Goal: Information Seeking & Learning: Find specific page/section

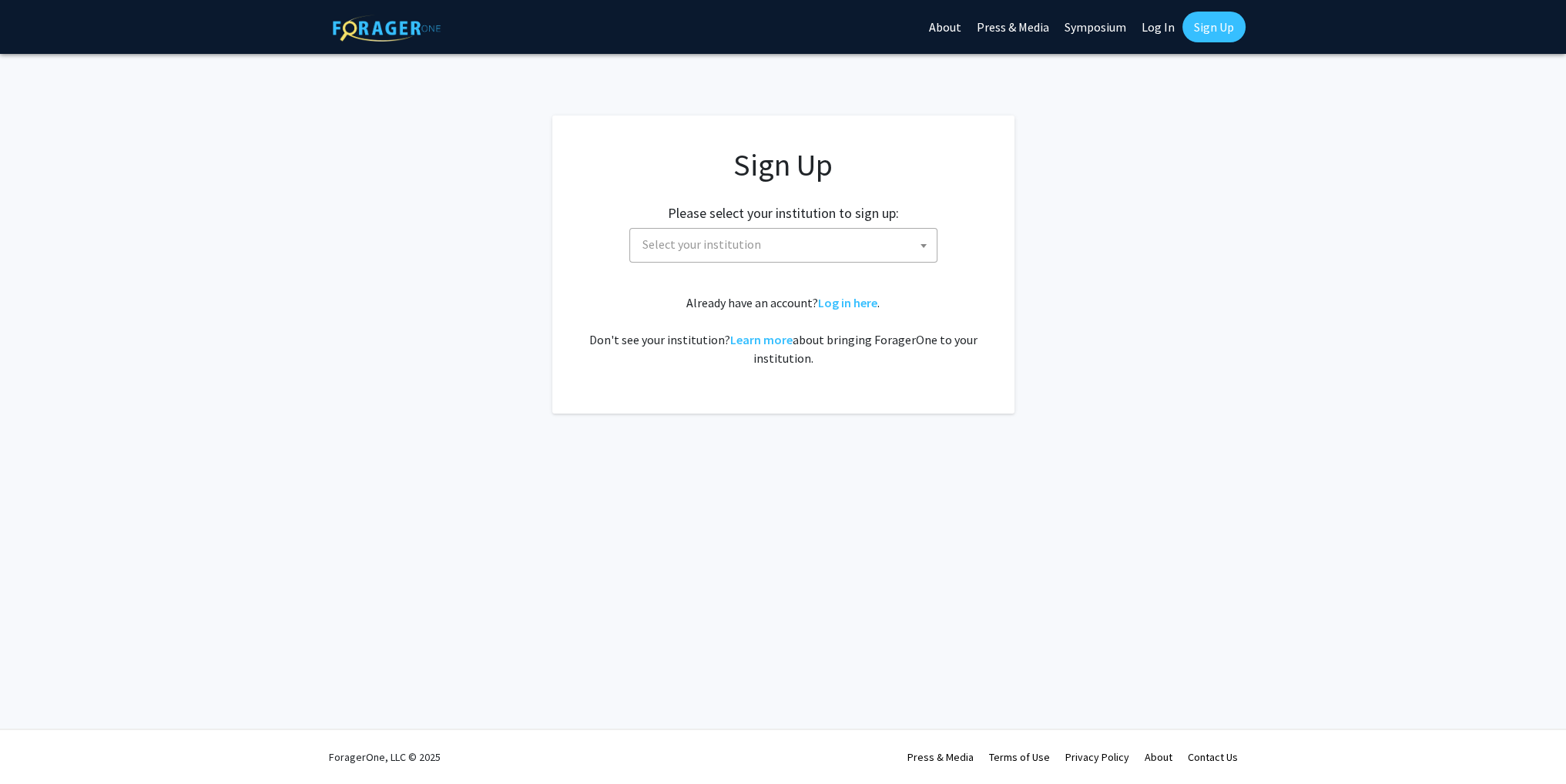
click at [854, 243] on span "Select your institution" at bounding box center [786, 244] width 300 height 32
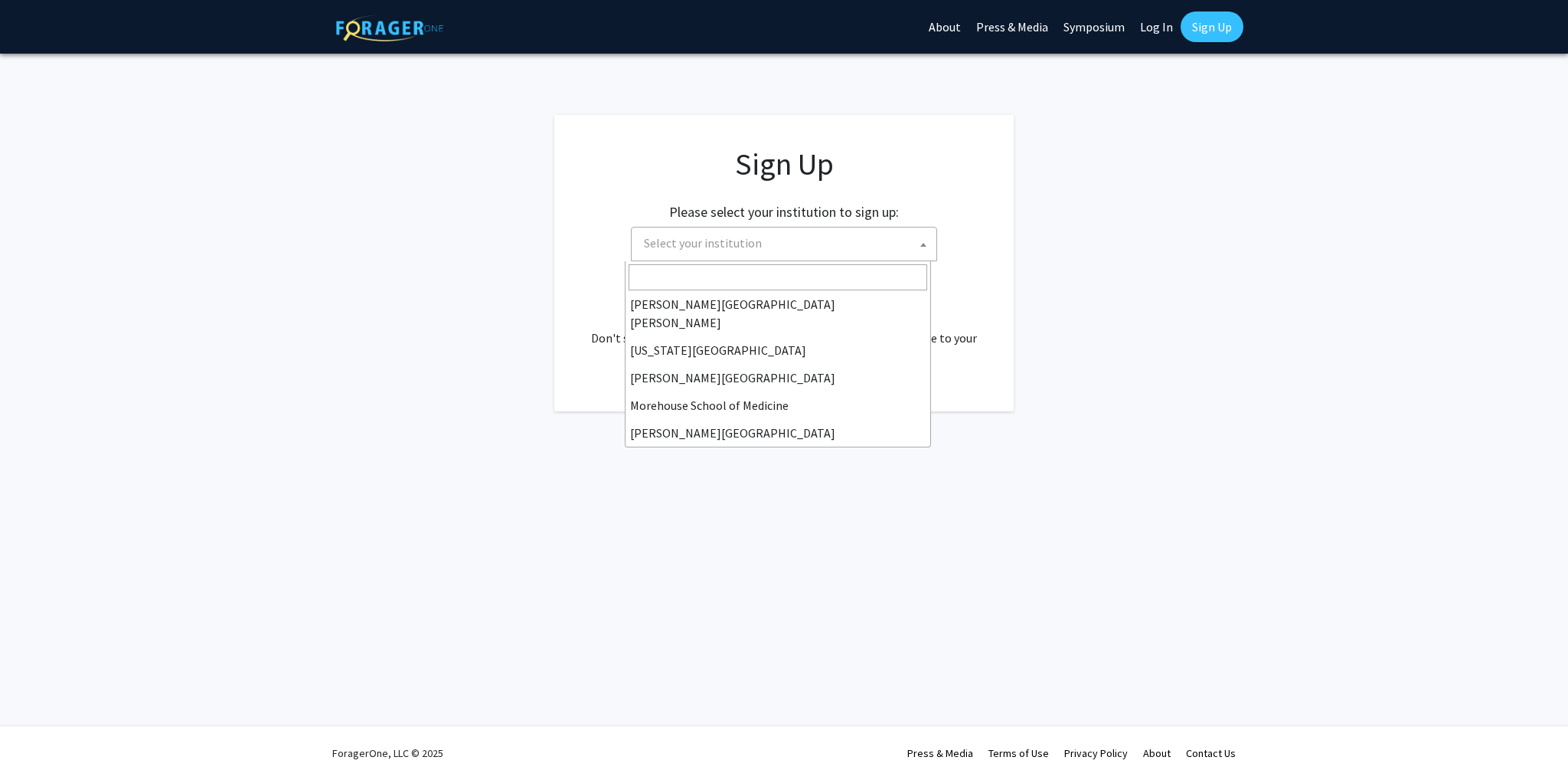
scroll to position [230, 0]
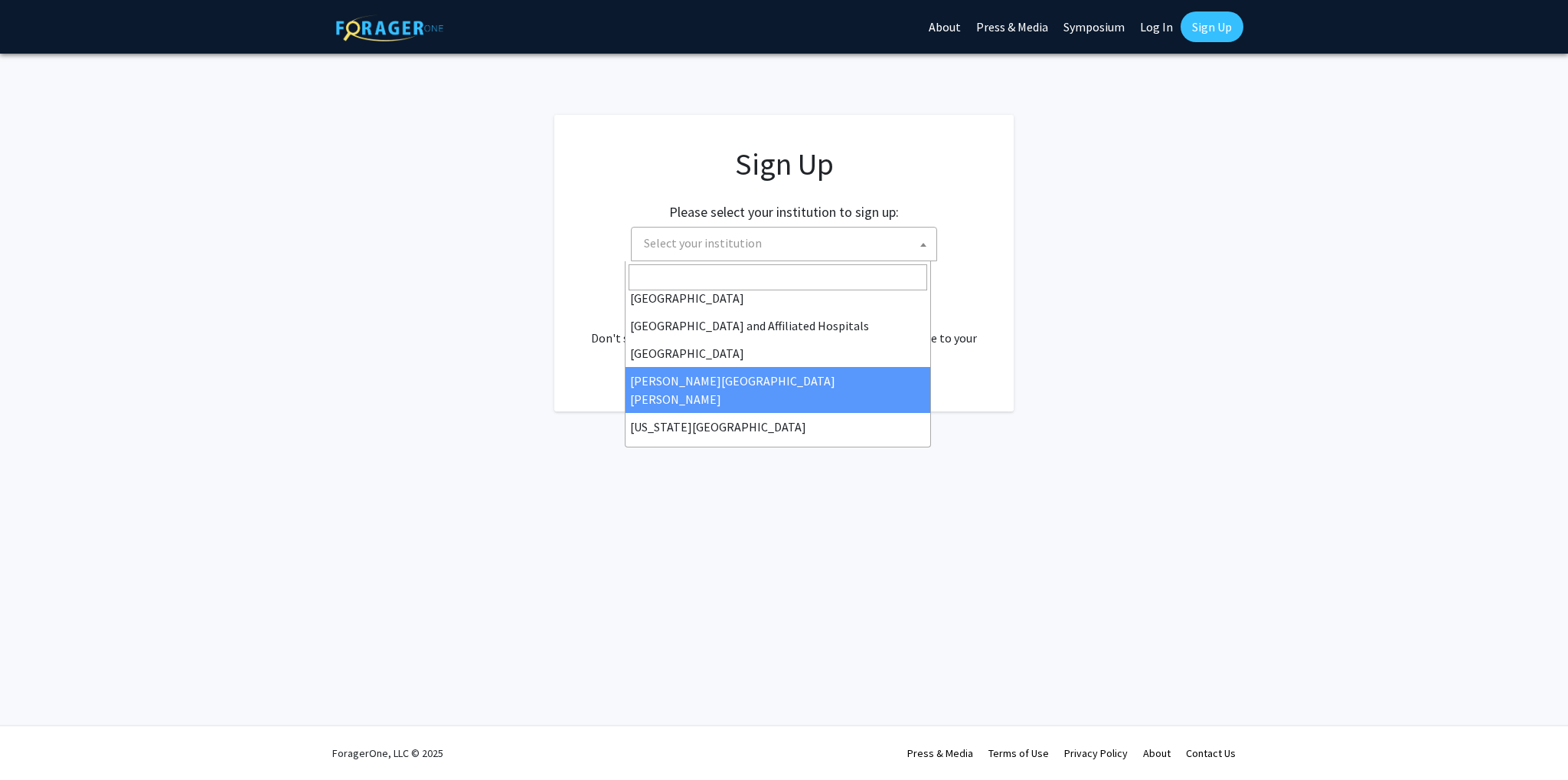
select select "1"
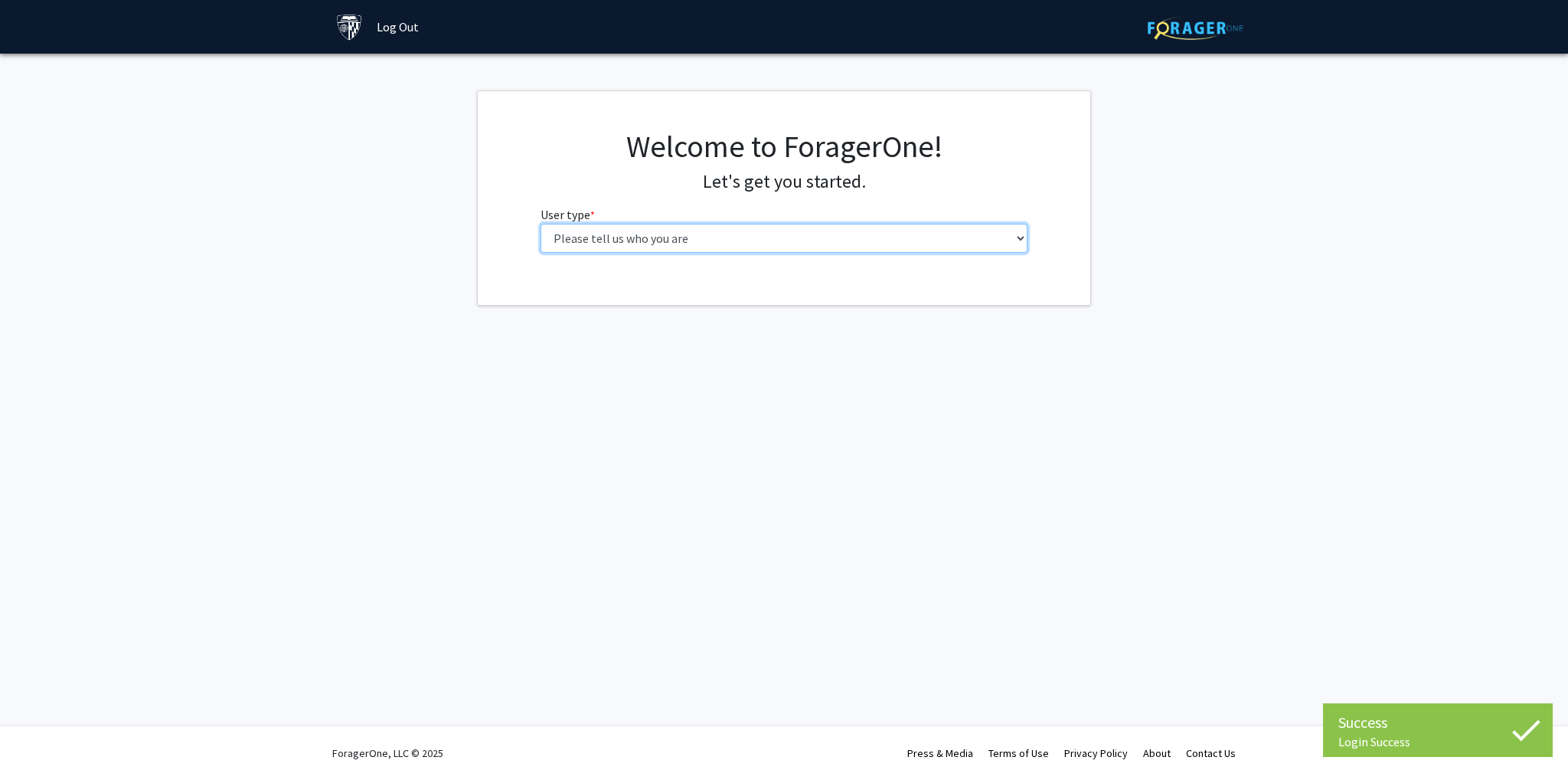
click at [685, 246] on select "Please tell us who you are Undergraduate Student Master's Student Doctoral Cand…" at bounding box center [784, 238] width 487 height 29
select select "2: masters"
click at [541, 223] on select "Please tell us who you are Undergraduate Student Master's Student Doctoral Cand…" at bounding box center [784, 238] width 487 height 29
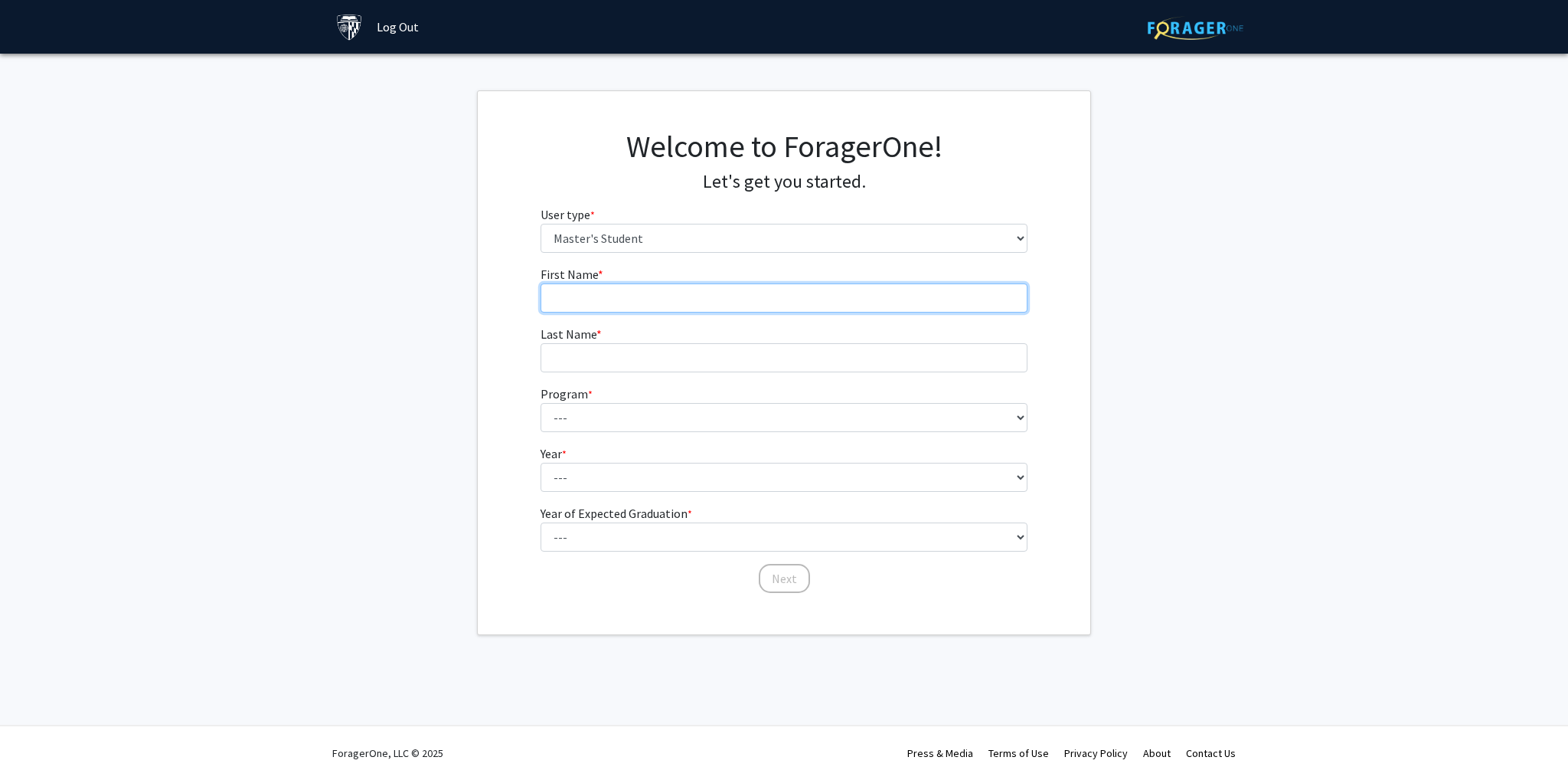
click at [720, 292] on input "First Name * required" at bounding box center [784, 298] width 487 height 29
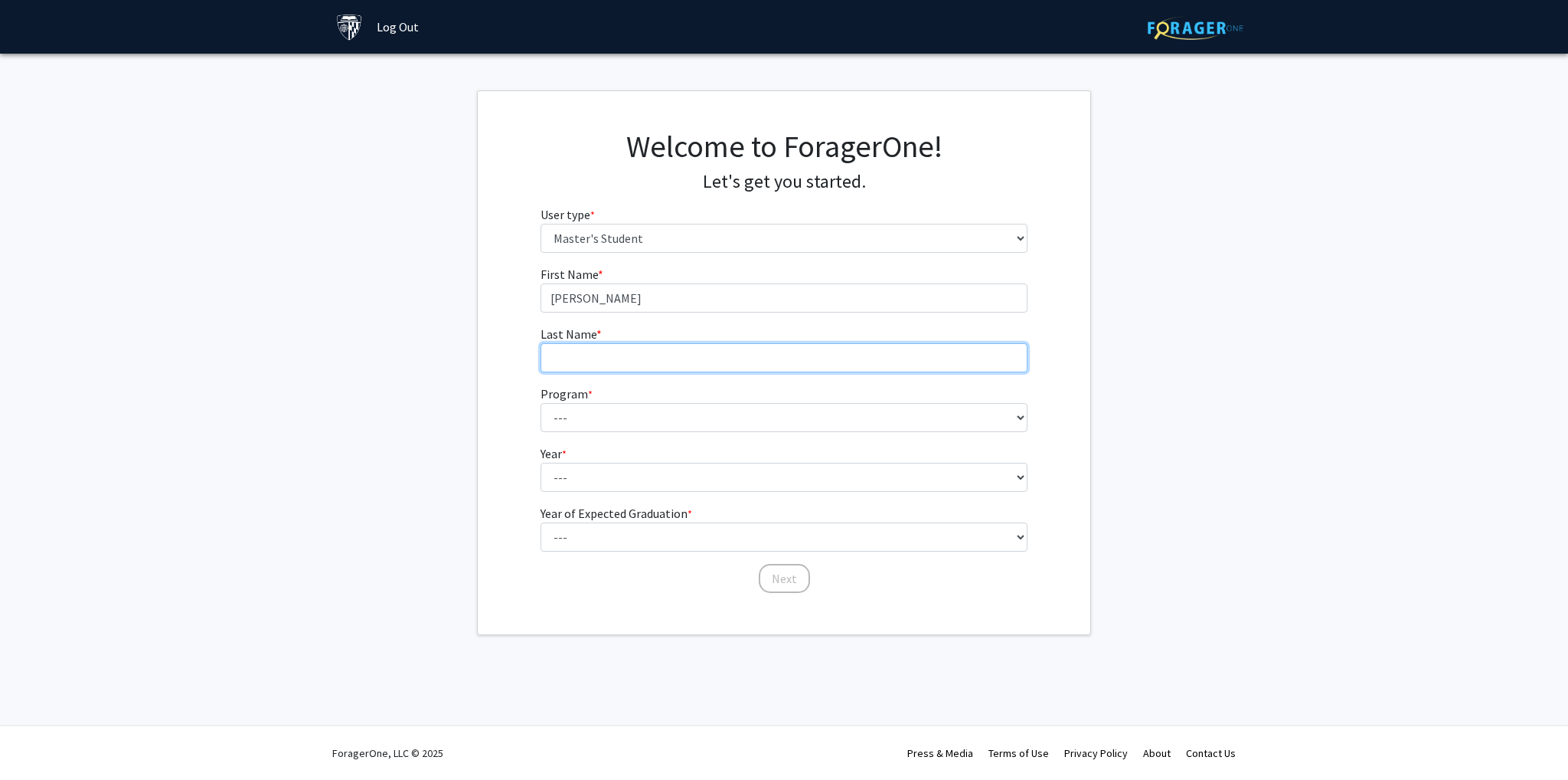
click at [701, 359] on input "Last Name * required" at bounding box center [784, 357] width 487 height 29
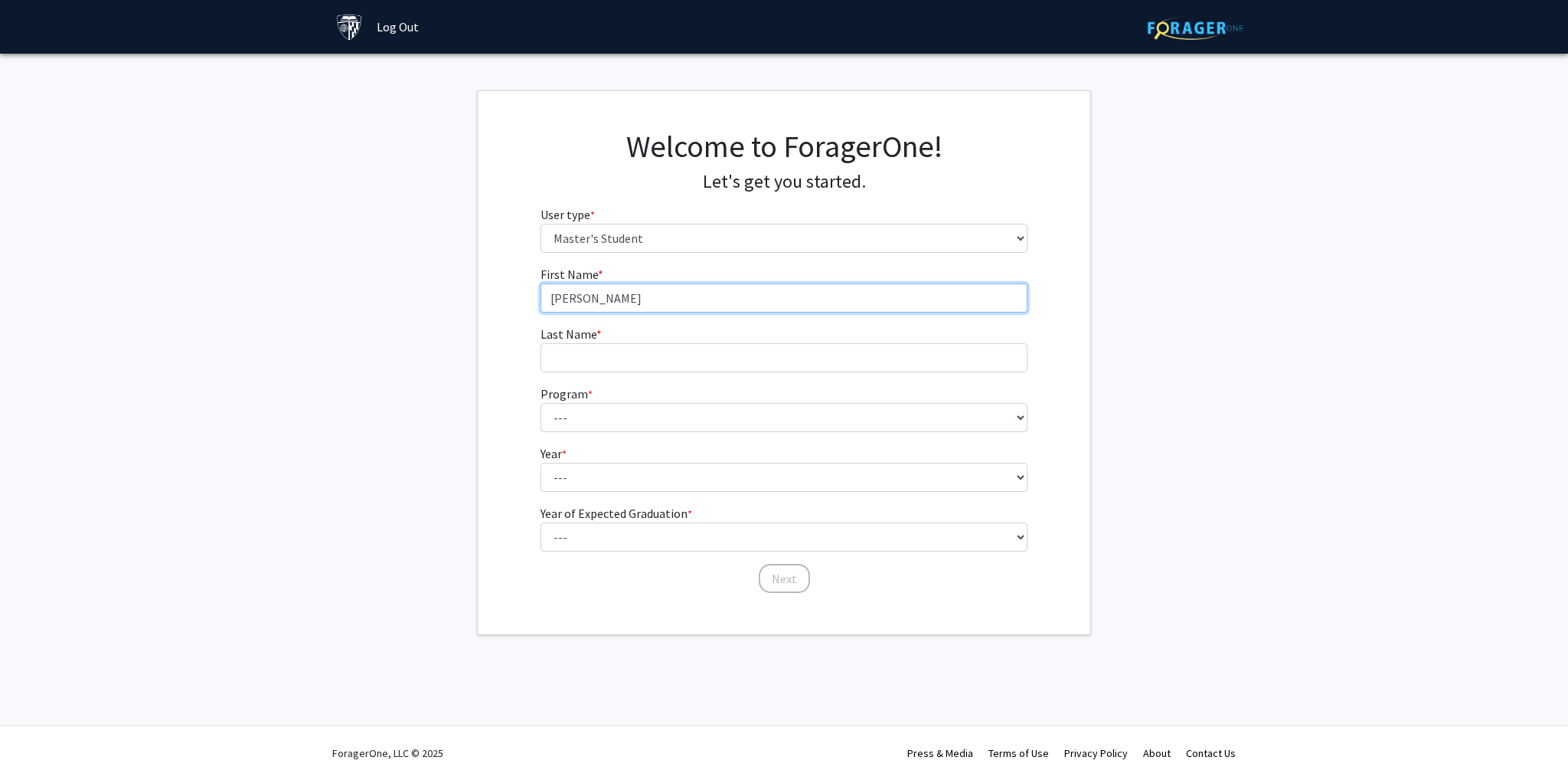
click at [619, 284] on input "Ashley Dierolf" at bounding box center [784, 298] width 487 height 29
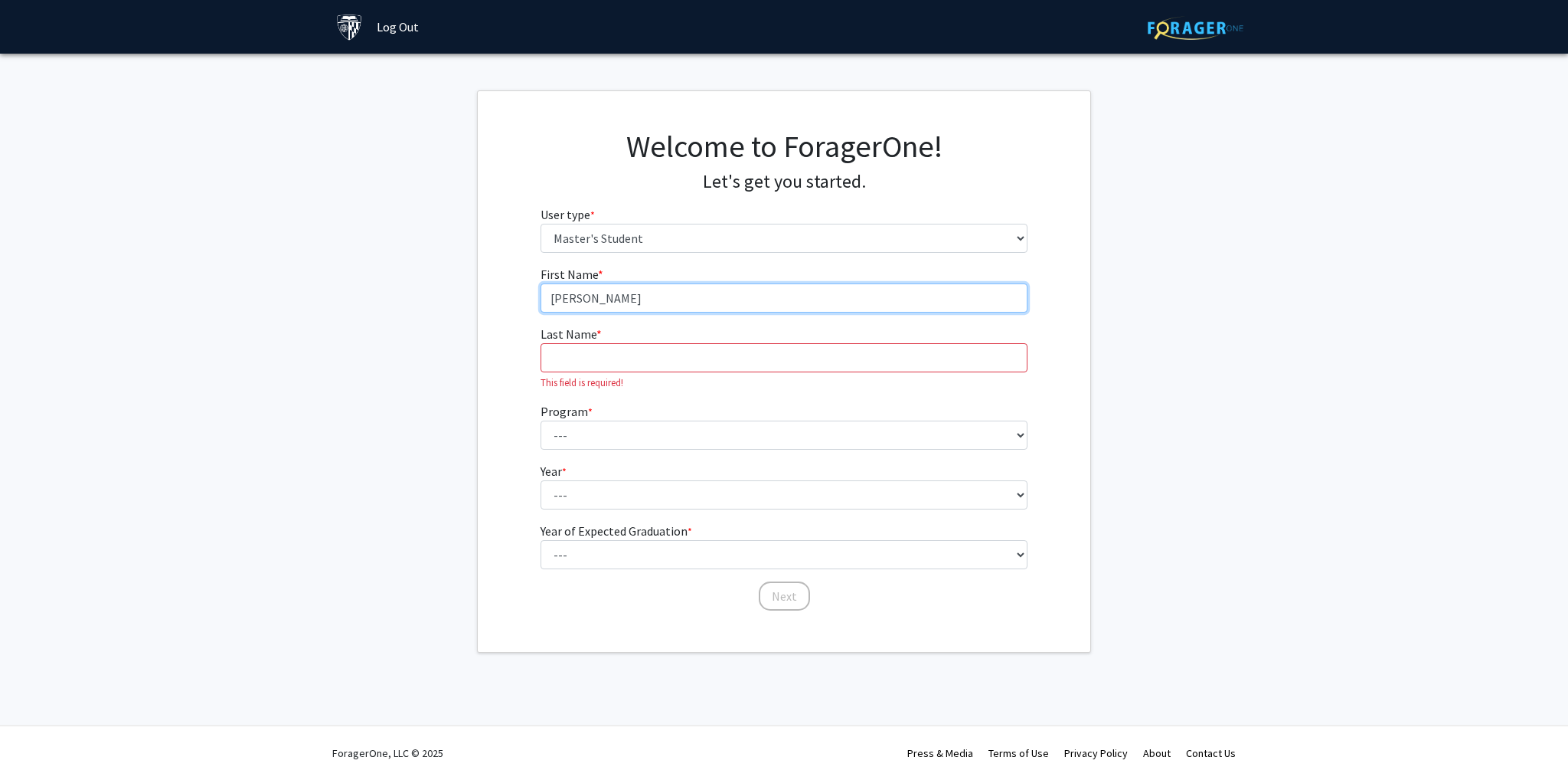
click at [613, 298] on input "Ashley Dierolf" at bounding box center [784, 298] width 487 height 29
type input "Ashley"
click at [617, 354] on input "Last Name * required" at bounding box center [784, 357] width 487 height 29
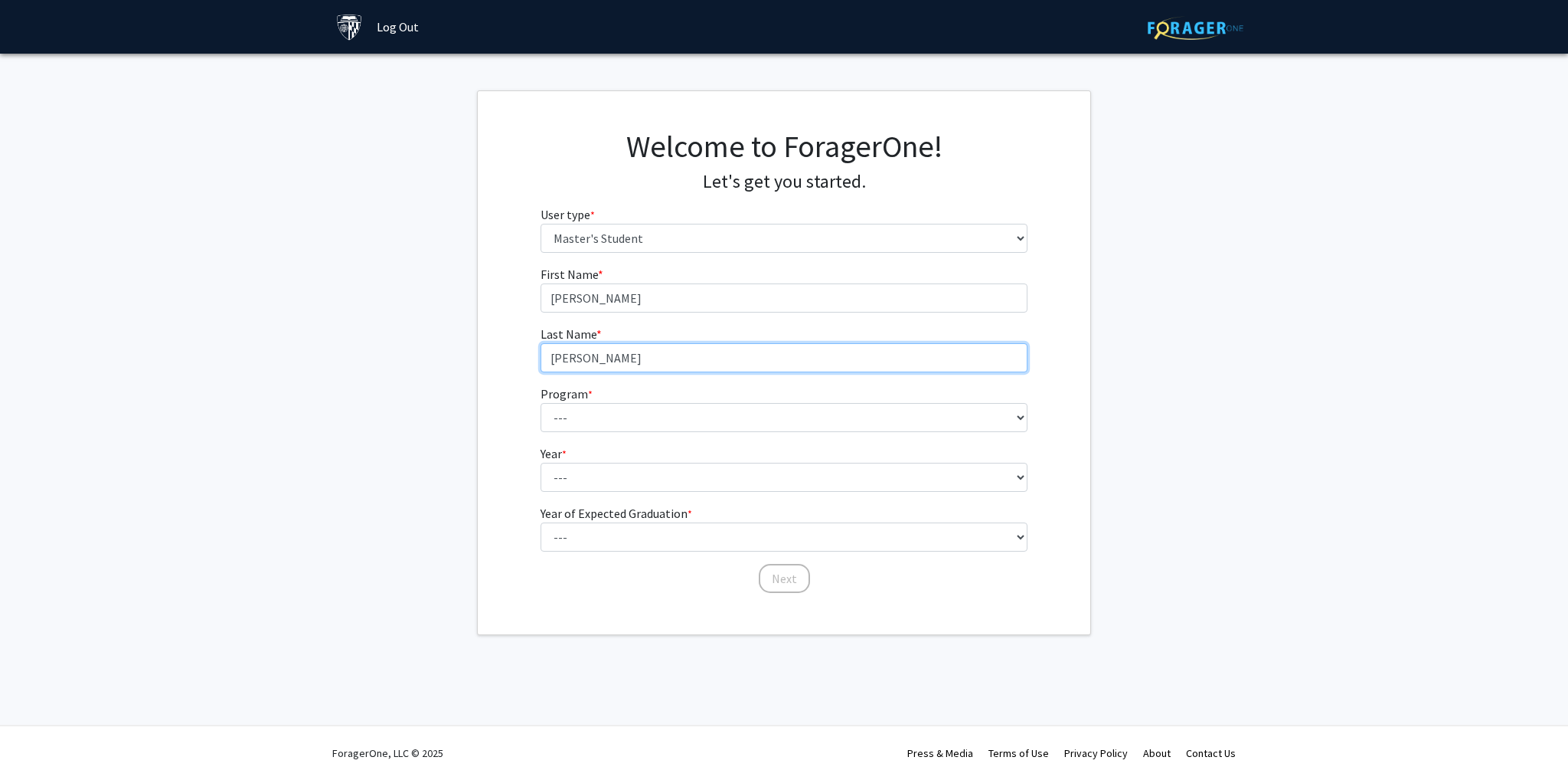
type input "Dierolf"
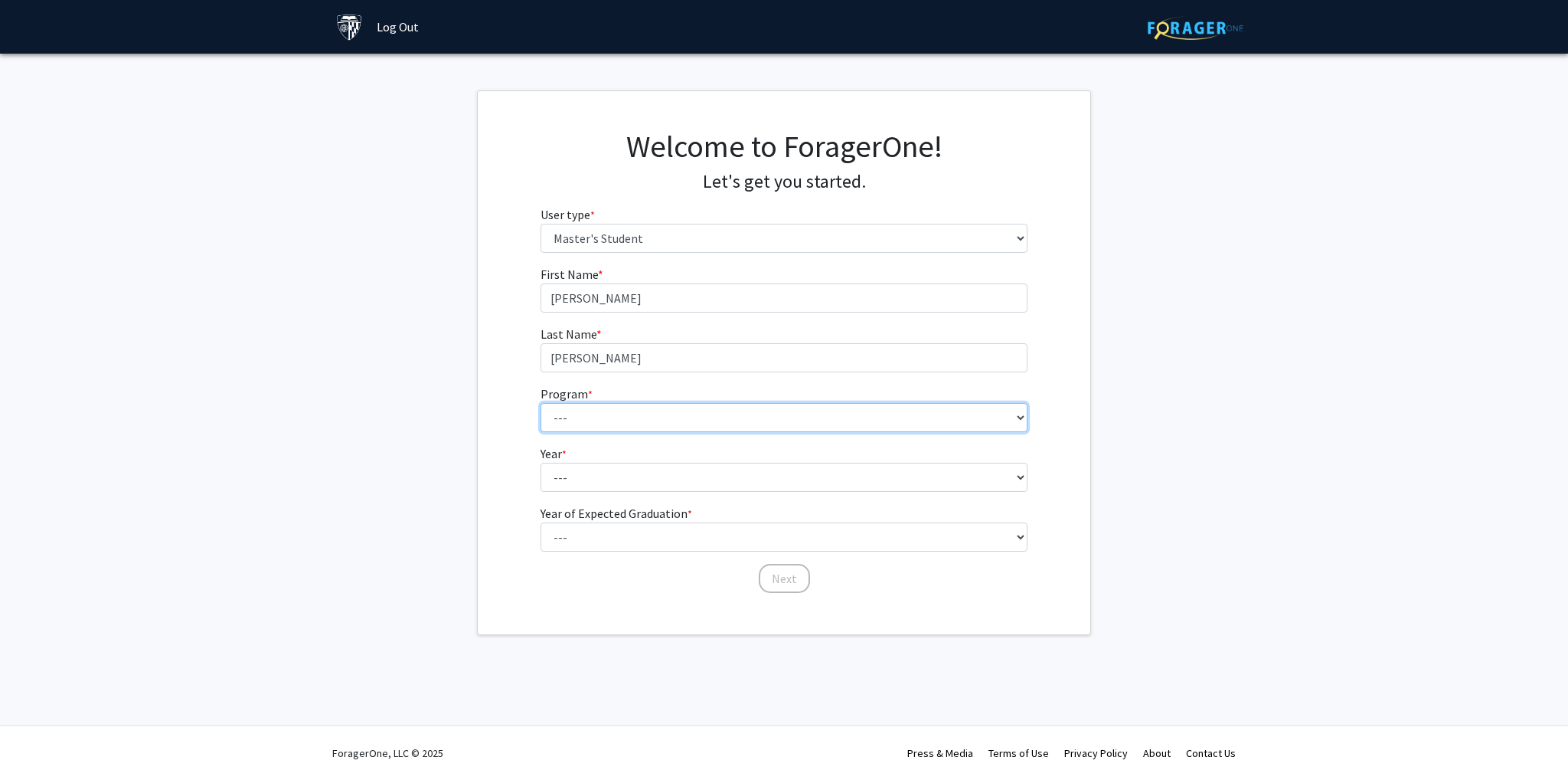
click at [616, 423] on select "--- Anatomy Education Applied and Computational Mathematics Applied Biomedical …" at bounding box center [784, 417] width 487 height 29
select select "26: 18"
click at [541, 403] on select "--- Anatomy Education Applied and Computational Mathematics Applied Biomedical …" at bounding box center [784, 417] width 487 height 29
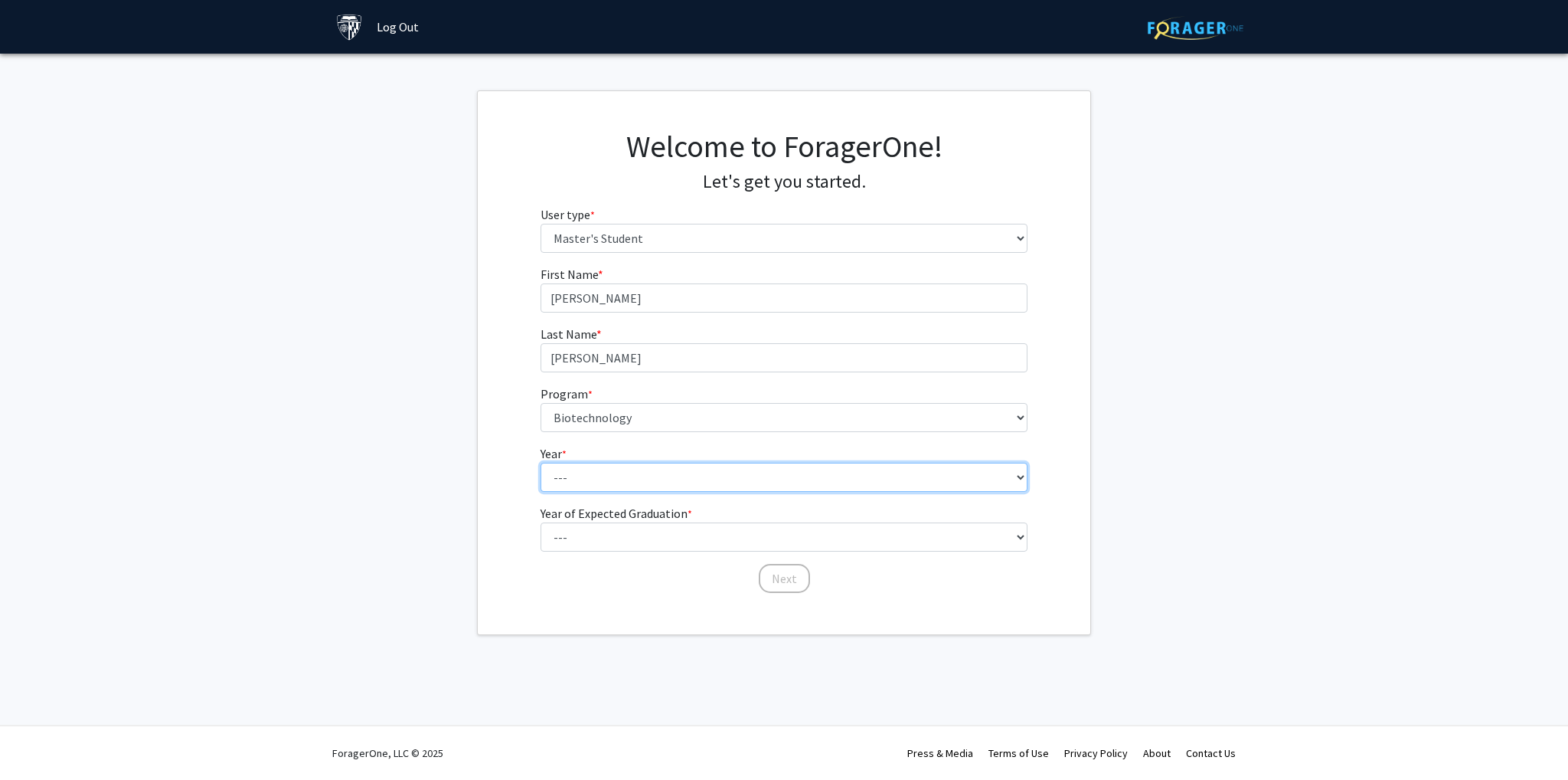
click at [610, 477] on select "--- First Year Second Year" at bounding box center [784, 477] width 487 height 29
select select "1: first_year"
click at [541, 463] on select "--- First Year Second Year" at bounding box center [784, 477] width 487 height 29
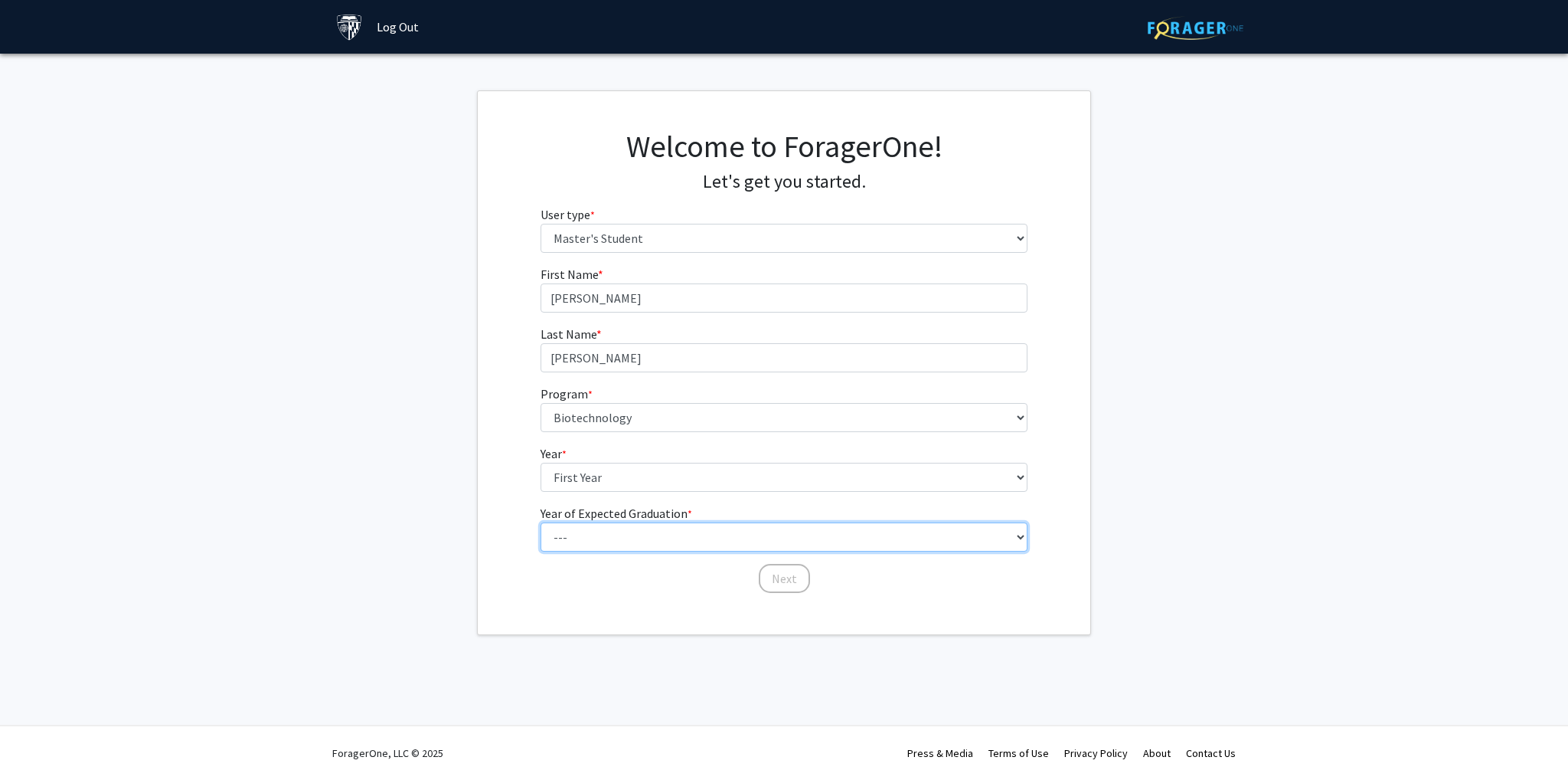
click at [608, 532] on select "--- 2025 2026 2027 2028 2029 2030 2031 2032 2033 2034" at bounding box center [784, 536] width 487 height 29
select select "2: 2026"
click at [541, 522] on select "--- 2025 2026 2027 2028 2029 2030 2031 2032 2033 2034" at bounding box center [784, 536] width 487 height 29
click at [784, 586] on button "Next" at bounding box center [784, 578] width 51 height 29
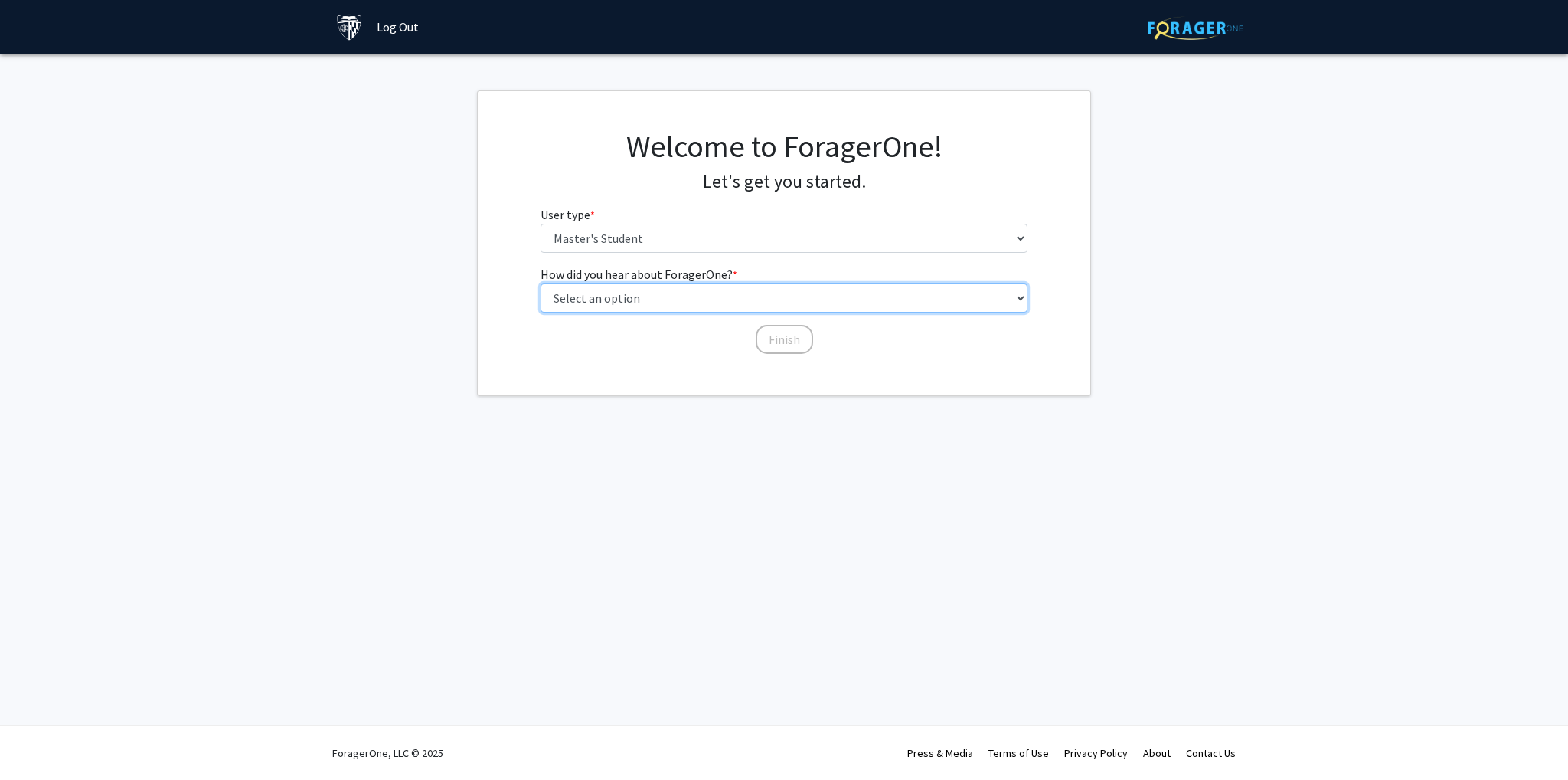
click at [660, 298] on select "Select an option Peer/student recommendation Faculty/staff recommendation Unive…" at bounding box center [784, 298] width 487 height 29
select select "3: university_website"
click at [541, 284] on select "Select an option Peer/student recommendation Faculty/staff recommendation Unive…" at bounding box center [784, 298] width 487 height 29
click at [802, 341] on button "Finish" at bounding box center [784, 339] width 57 height 29
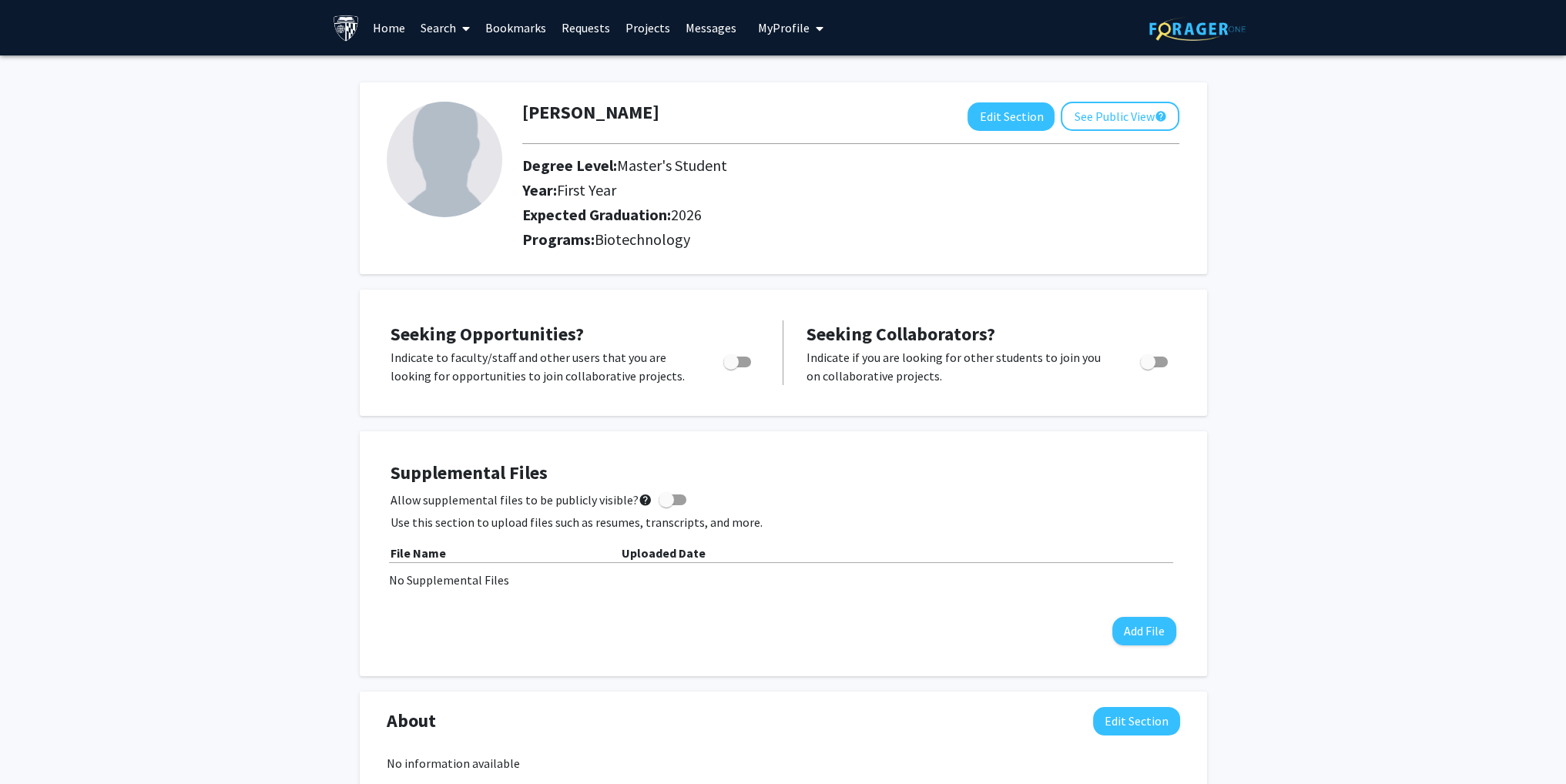
click at [459, 30] on span at bounding box center [463, 28] width 14 height 54
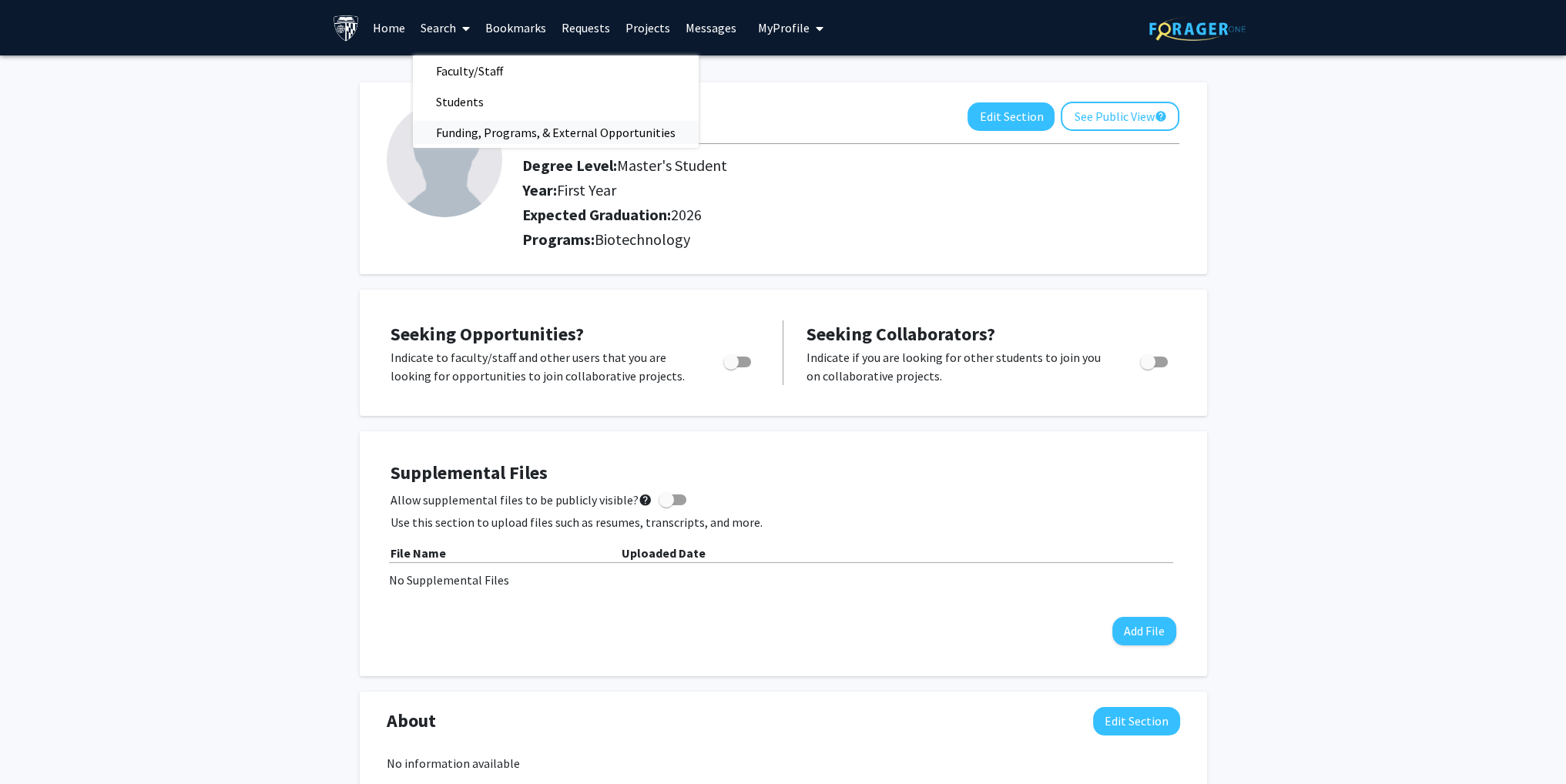
click at [474, 129] on span "Funding, Programs, & External Opportunities" at bounding box center [556, 132] width 286 height 31
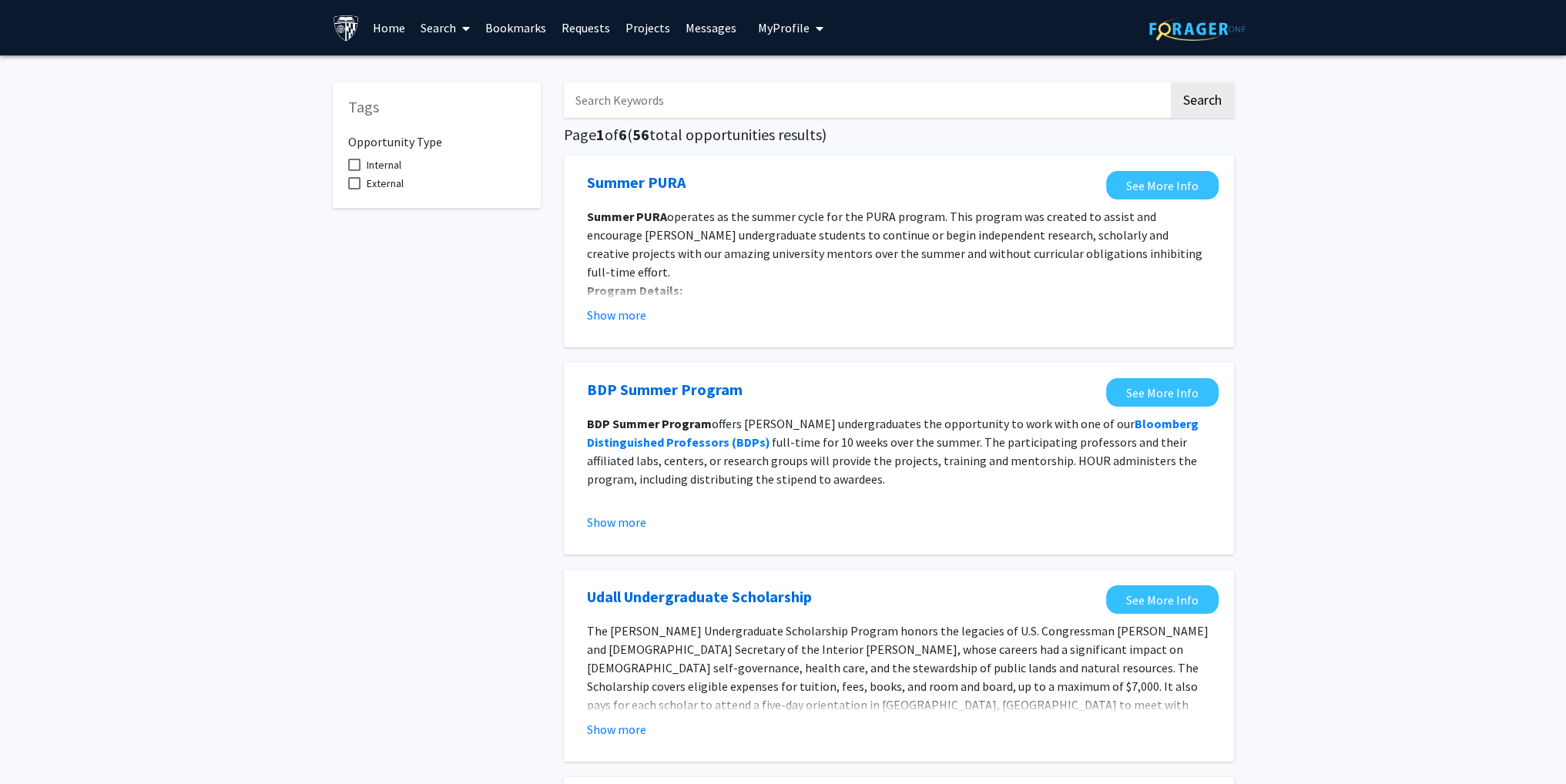
click at [437, 28] on link "Search" at bounding box center [445, 28] width 65 height 54
click at [449, 63] on span "Faculty/Staff" at bounding box center [470, 70] width 113 height 31
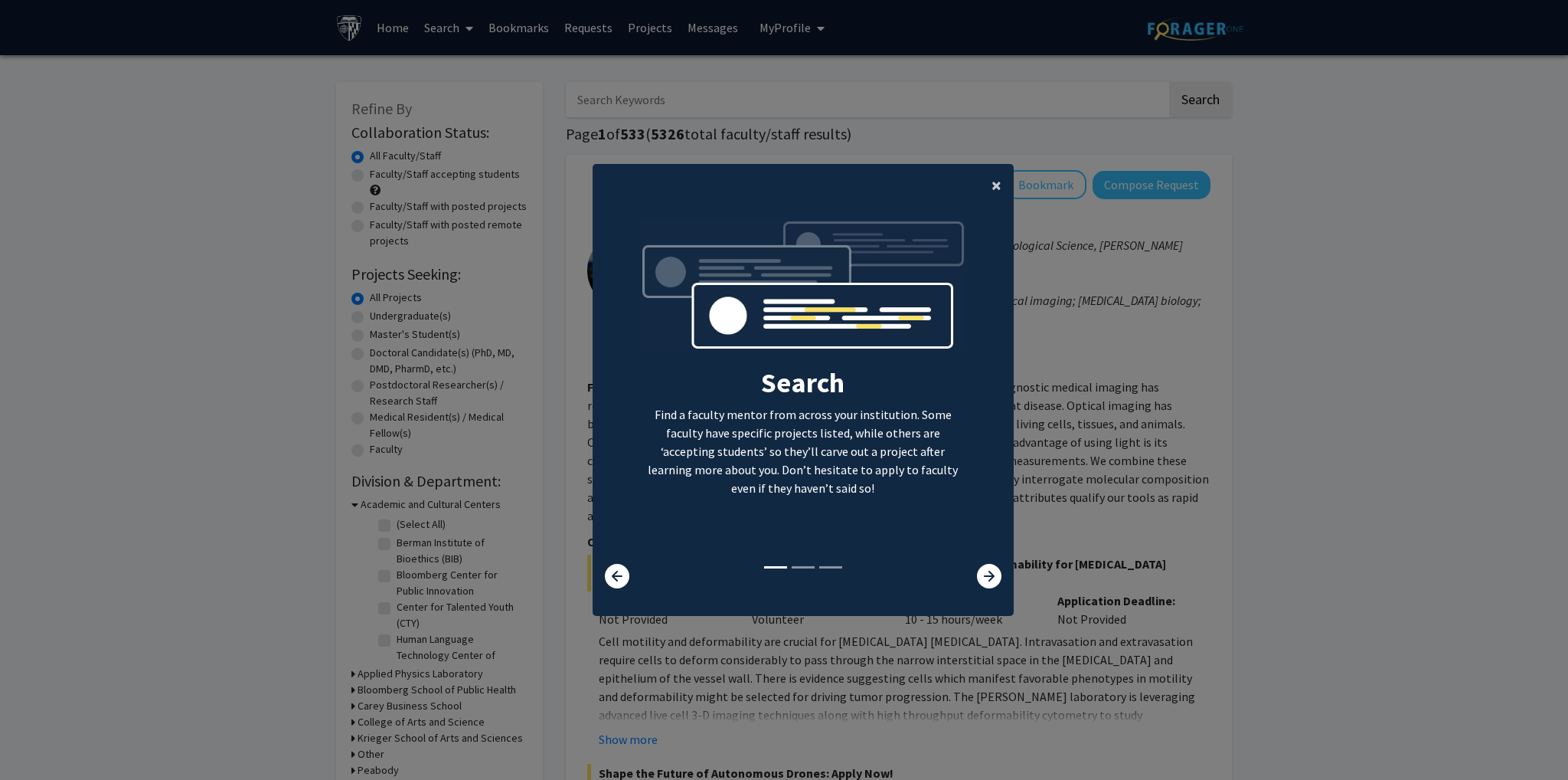
click at [991, 184] on span "×" at bounding box center [996, 185] width 10 height 24
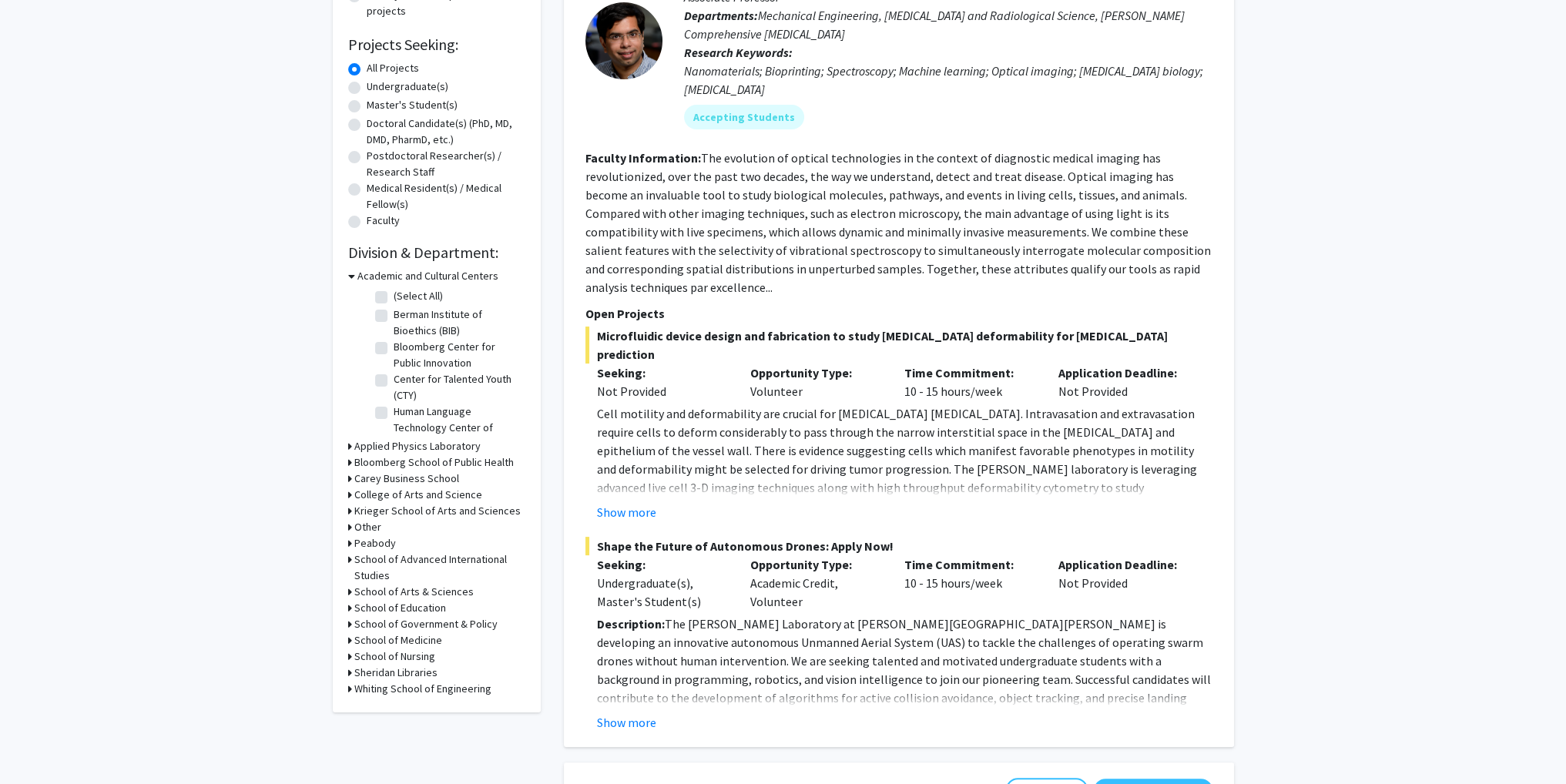
scroll to position [308, 0]
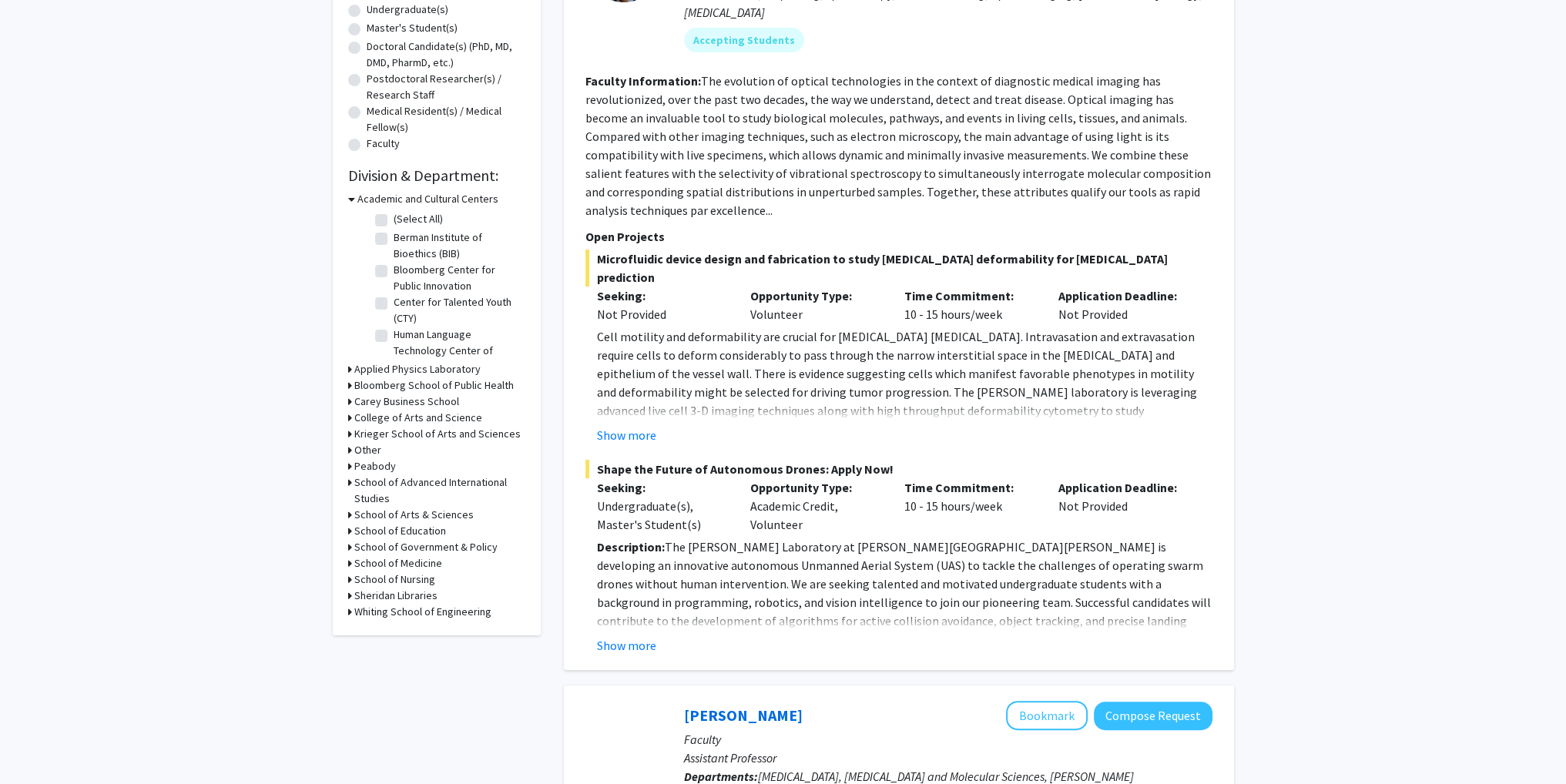
click at [351, 418] on icon at bounding box center [350, 418] width 4 height 17
click at [393, 438] on label "Biological Sciences" at bounding box center [437, 437] width 89 height 17
click at [393, 438] on input "Biological Sciences" at bounding box center [398, 434] width 10 height 10
checkbox input "true"
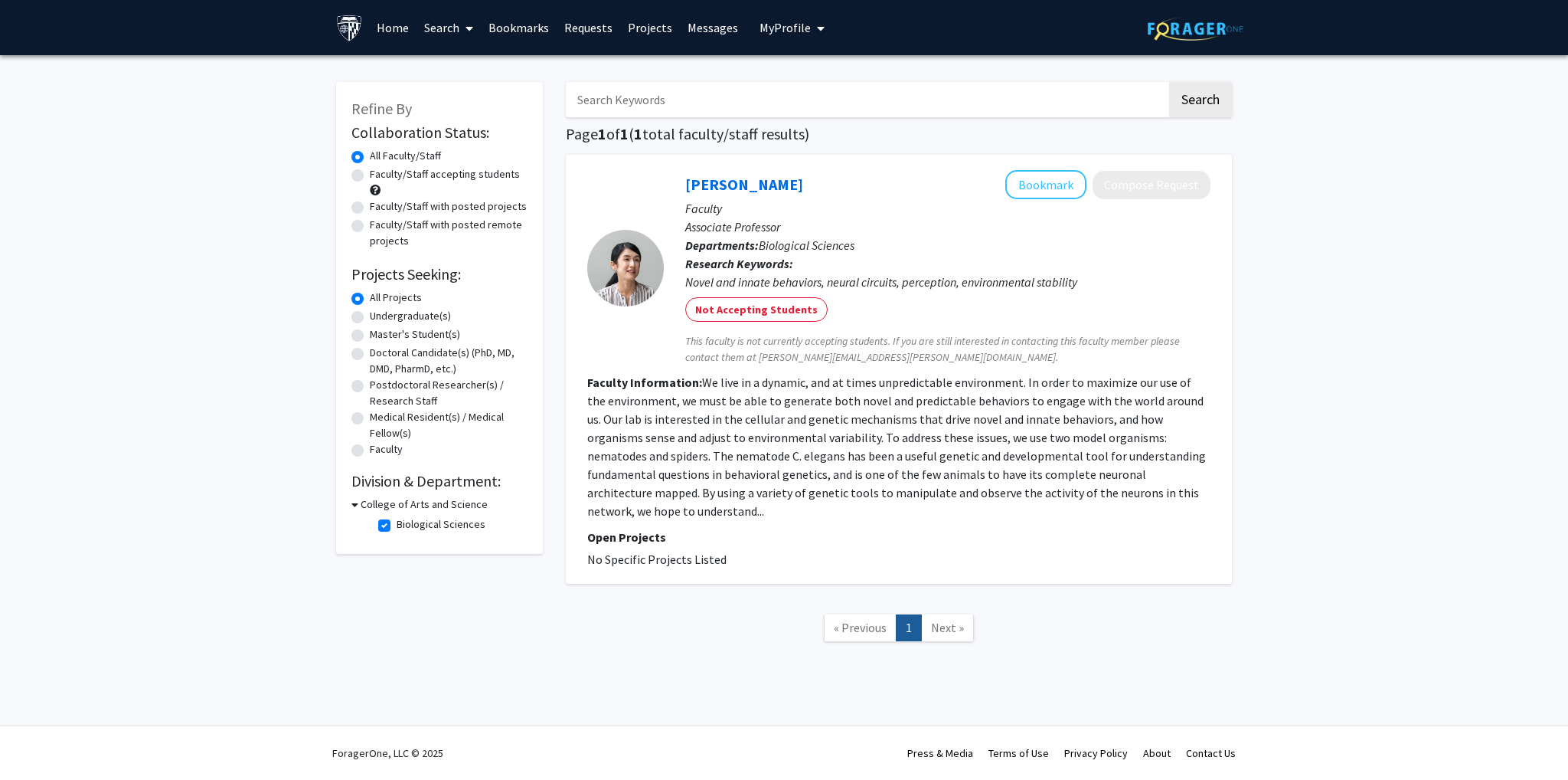
click at [354, 505] on icon at bounding box center [355, 504] width 7 height 16
click at [355, 507] on div "College of Arts and Science" at bounding box center [440, 504] width 176 height 16
click at [353, 504] on icon at bounding box center [353, 504] width 4 height 16
click at [397, 522] on label "Biological Sciences" at bounding box center [440, 524] width 89 height 16
click at [397, 522] on input "Biological Sciences" at bounding box center [401, 521] width 10 height 10
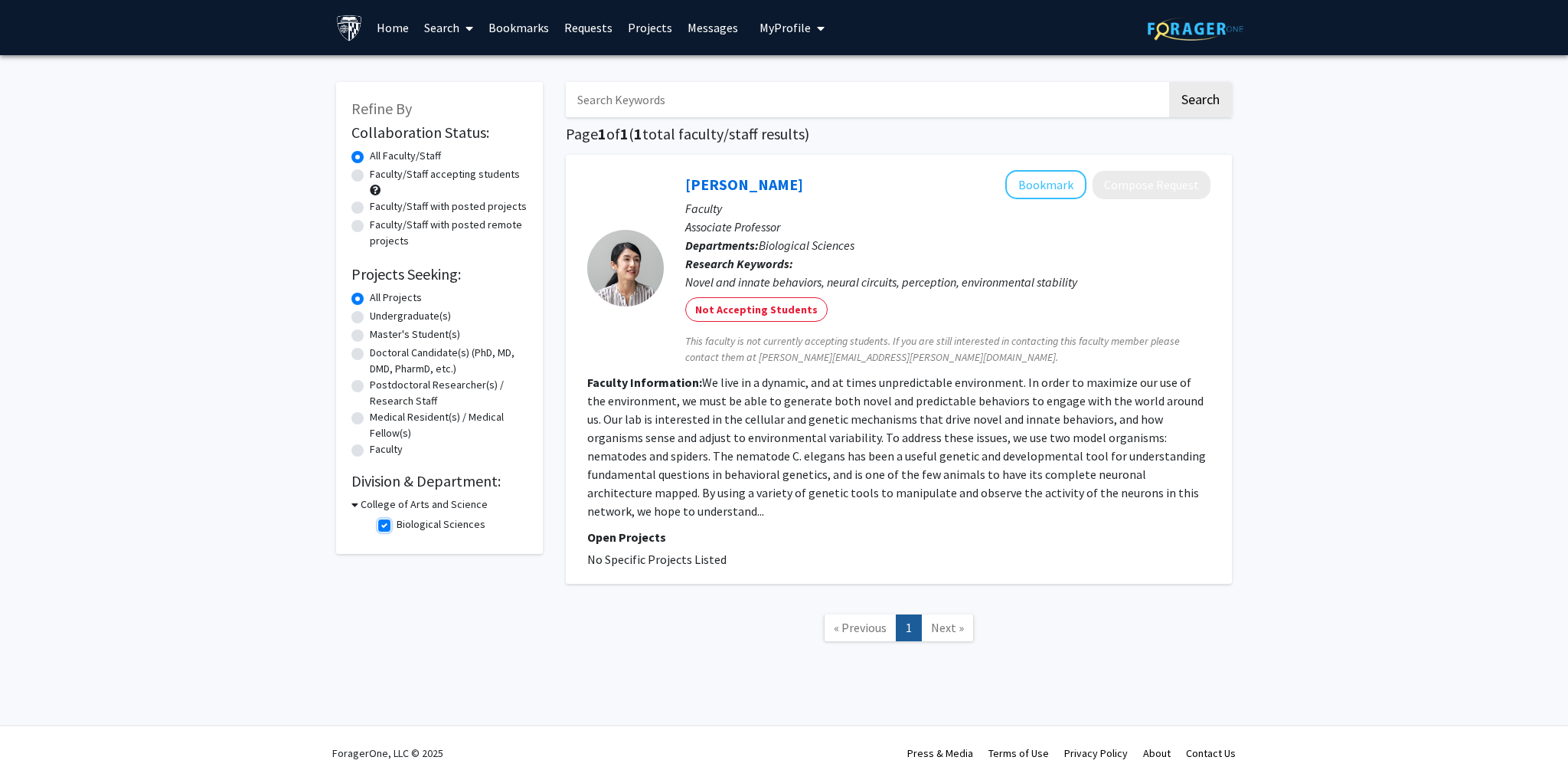
checkbox input "false"
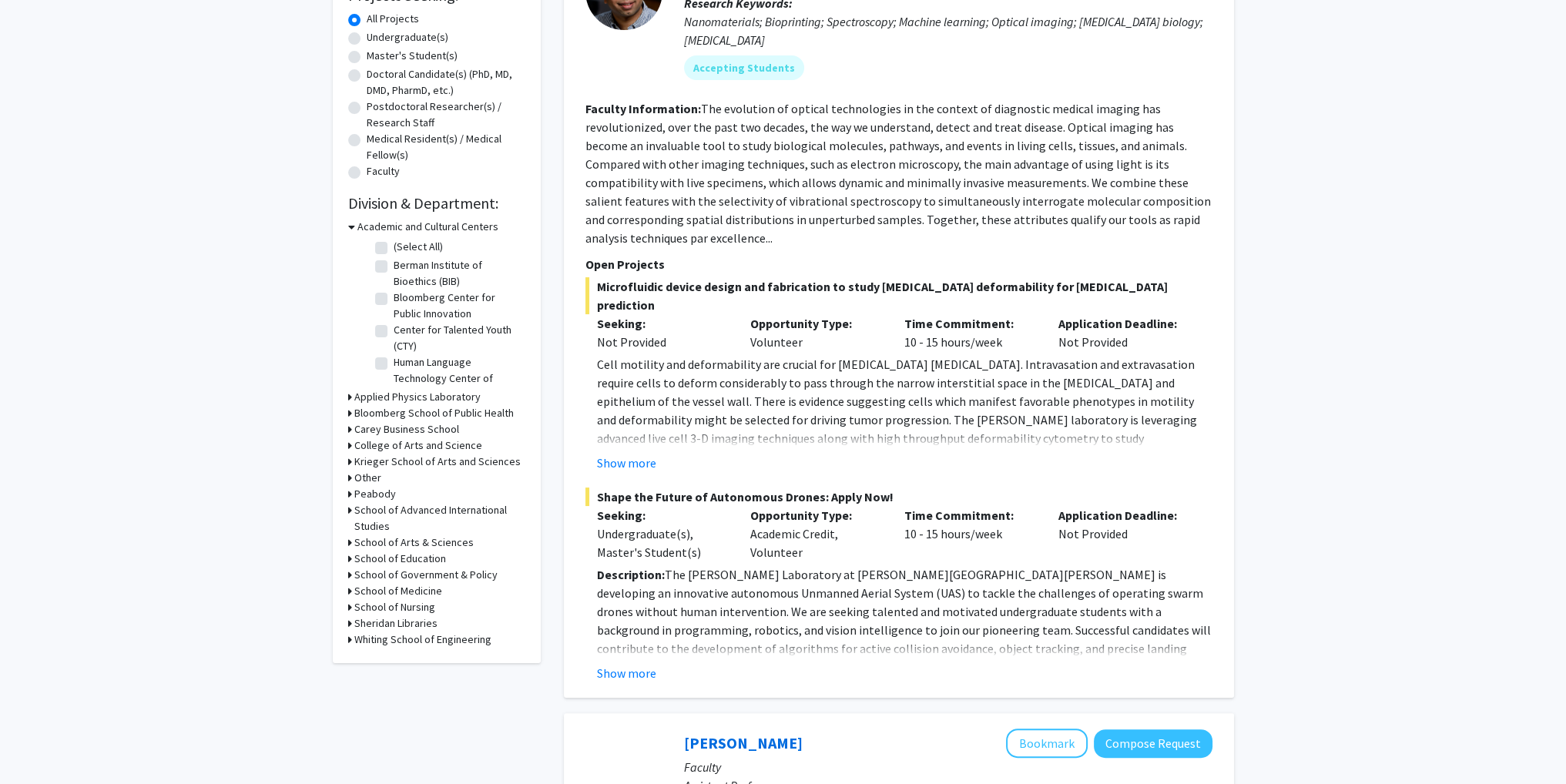
scroll to position [308, 0]
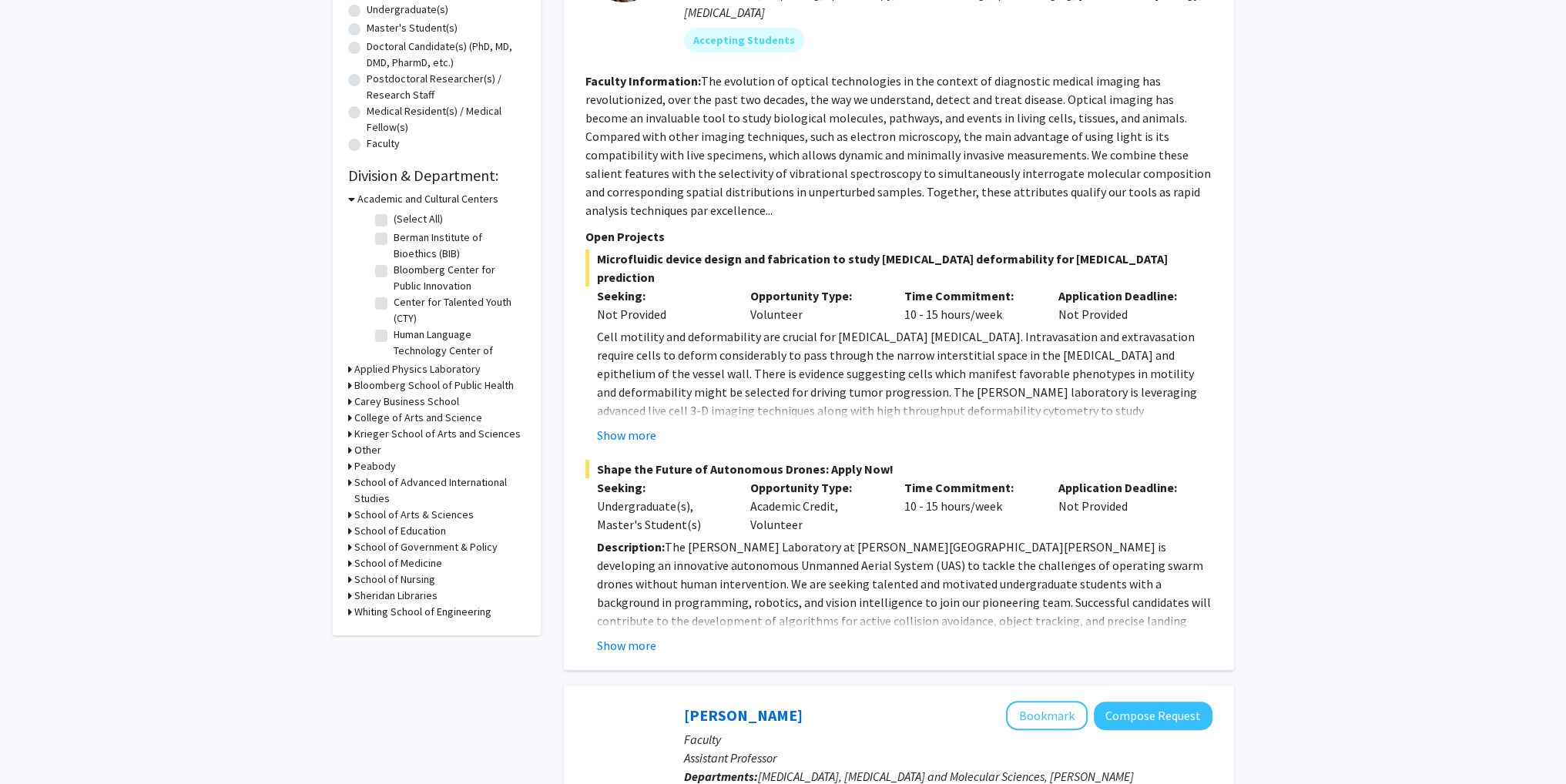
click at [348, 434] on div "Refine By Collaboration Status: Collaboration Status All Faculty/Staff Collabor…" at bounding box center [437, 205] width 208 height 860
click at [352, 434] on div "Krieger School of Arts and Sciences" at bounding box center [437, 433] width 177 height 17
click at [348, 432] on icon at bounding box center [350, 433] width 4 height 17
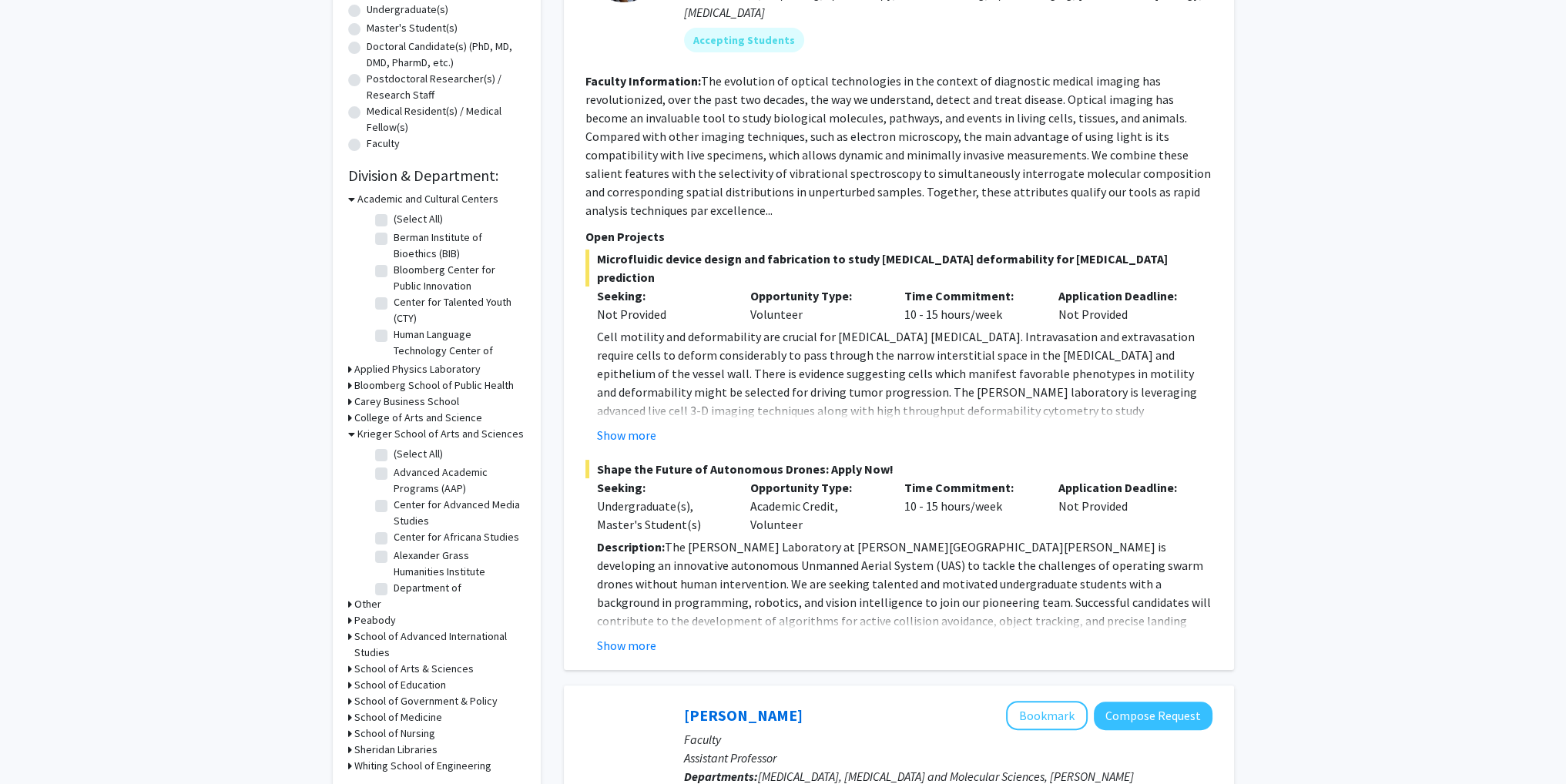
click at [393, 472] on label "Advanced Academic Programs (AAP)" at bounding box center [457, 480] width 128 height 32
click at [393, 472] on input "Advanced Academic Programs (AAP)" at bounding box center [398, 469] width 10 height 10
checkbox input "true"
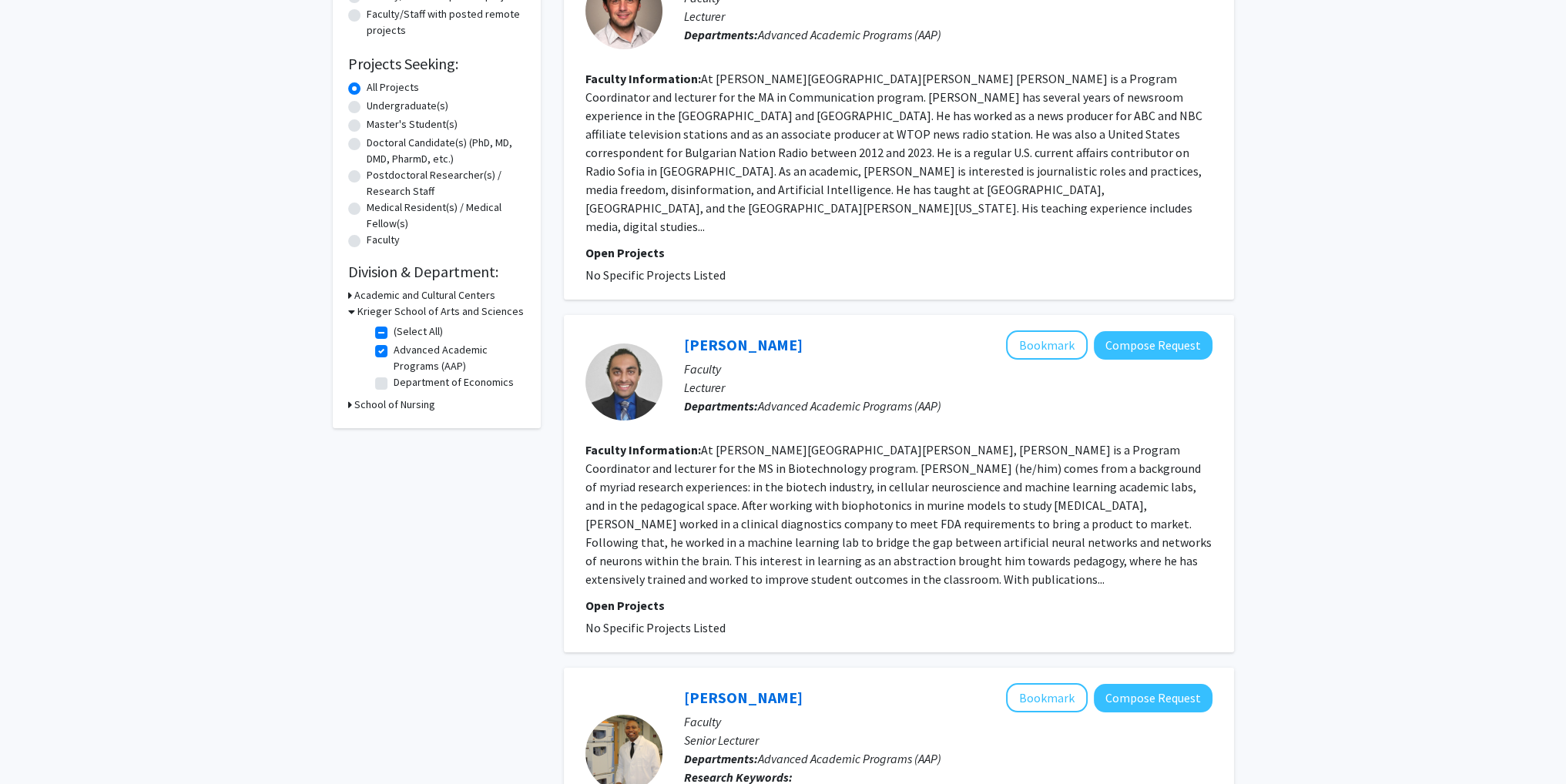
scroll to position [24, 0]
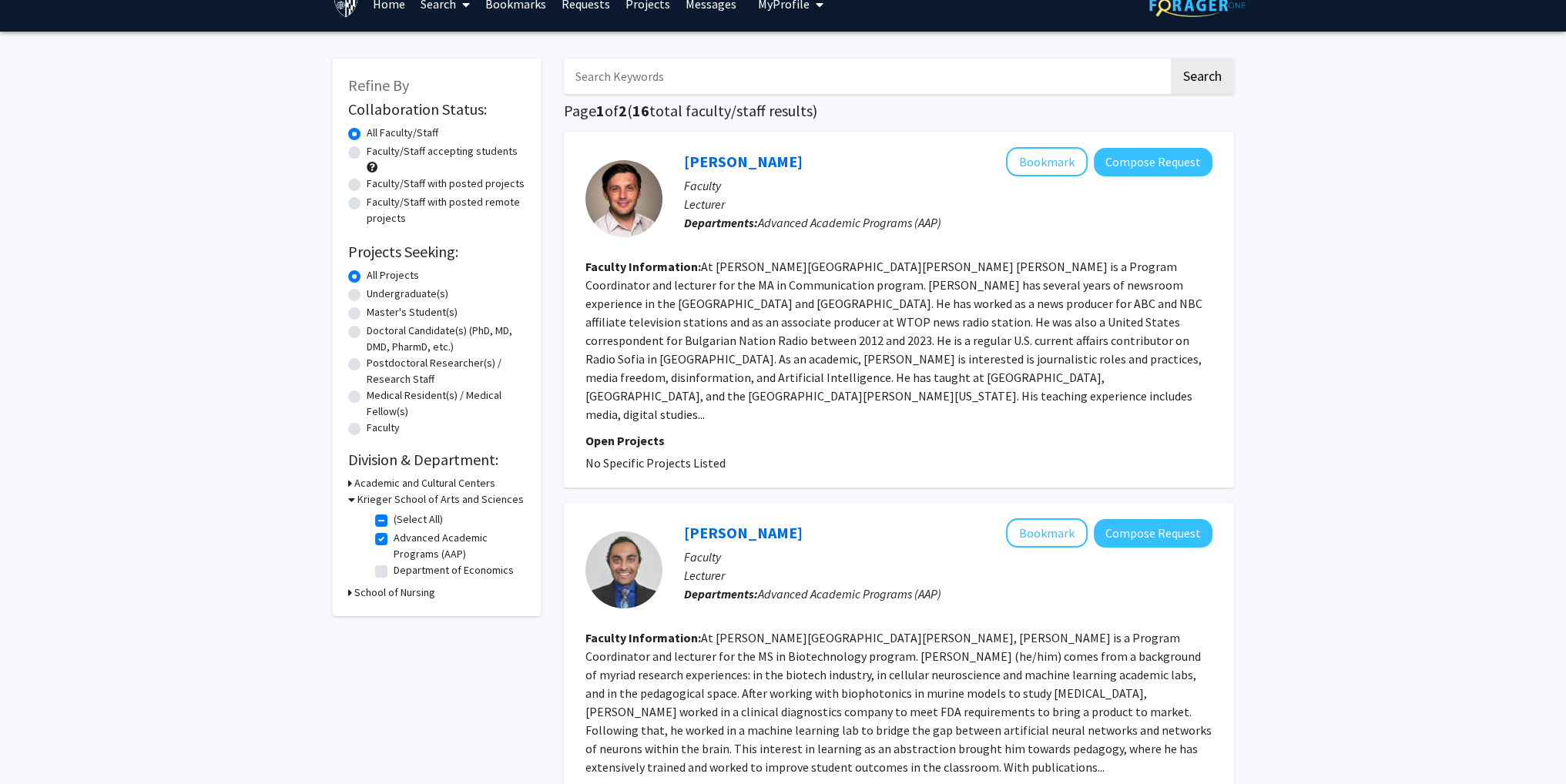
click at [393, 537] on label "Advanced Academic Programs (AAP)" at bounding box center [457, 545] width 128 height 32
click at [393, 537] on input "Advanced Academic Programs (AAP)" at bounding box center [398, 534] width 10 height 10
checkbox input "false"
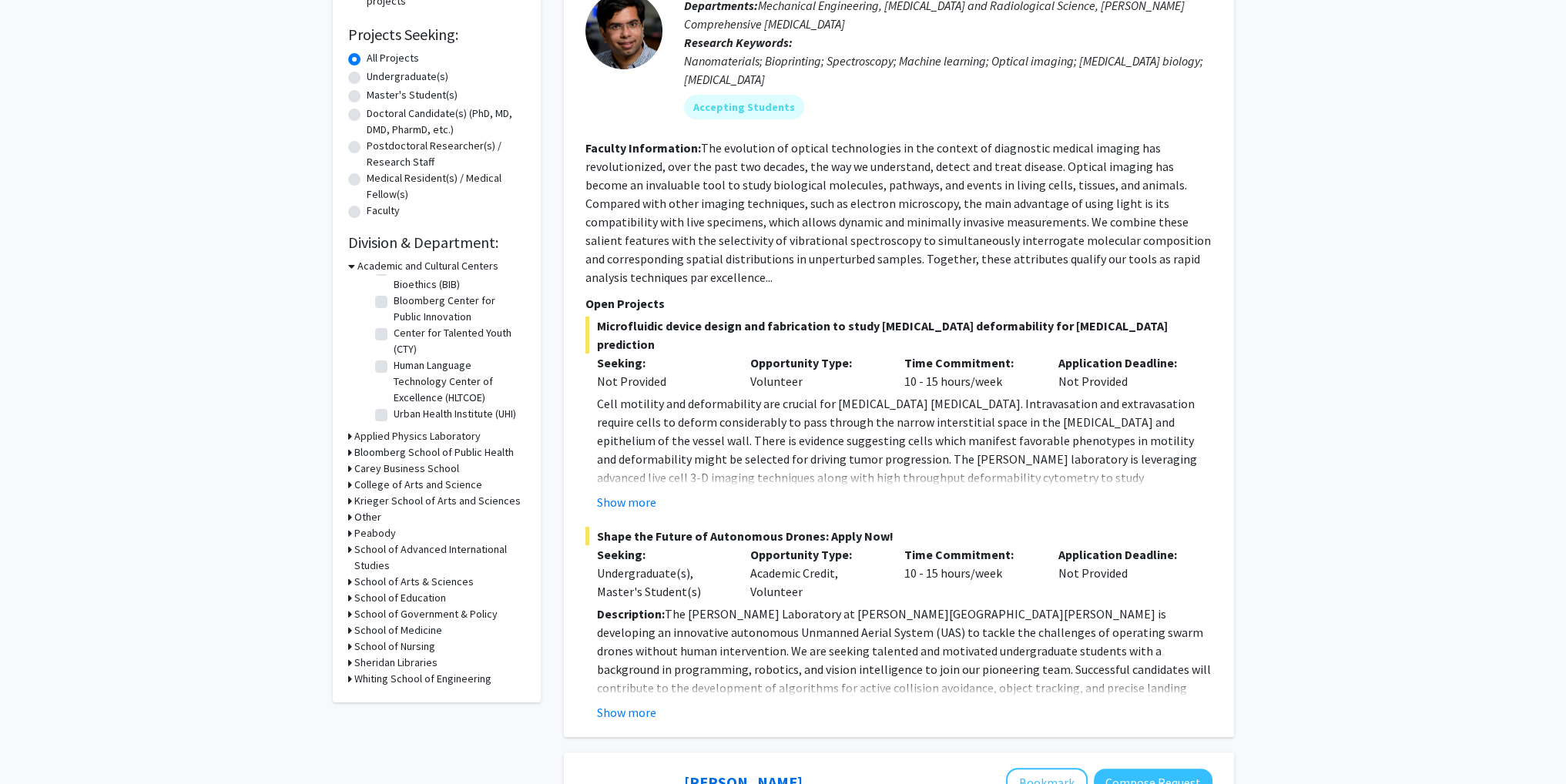
scroll to position [308, 0]
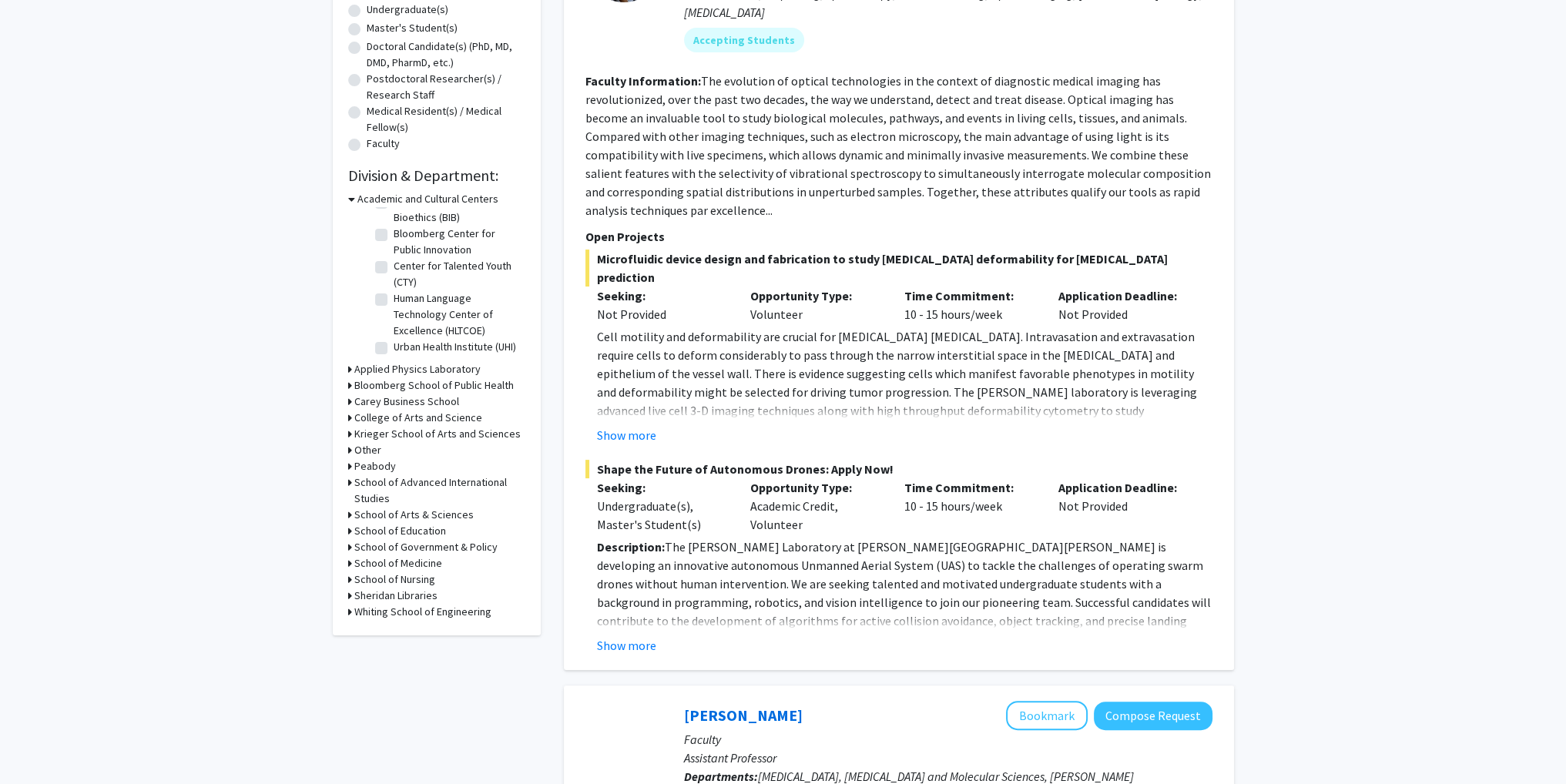
click at [348, 433] on icon at bounding box center [350, 433] width 4 height 17
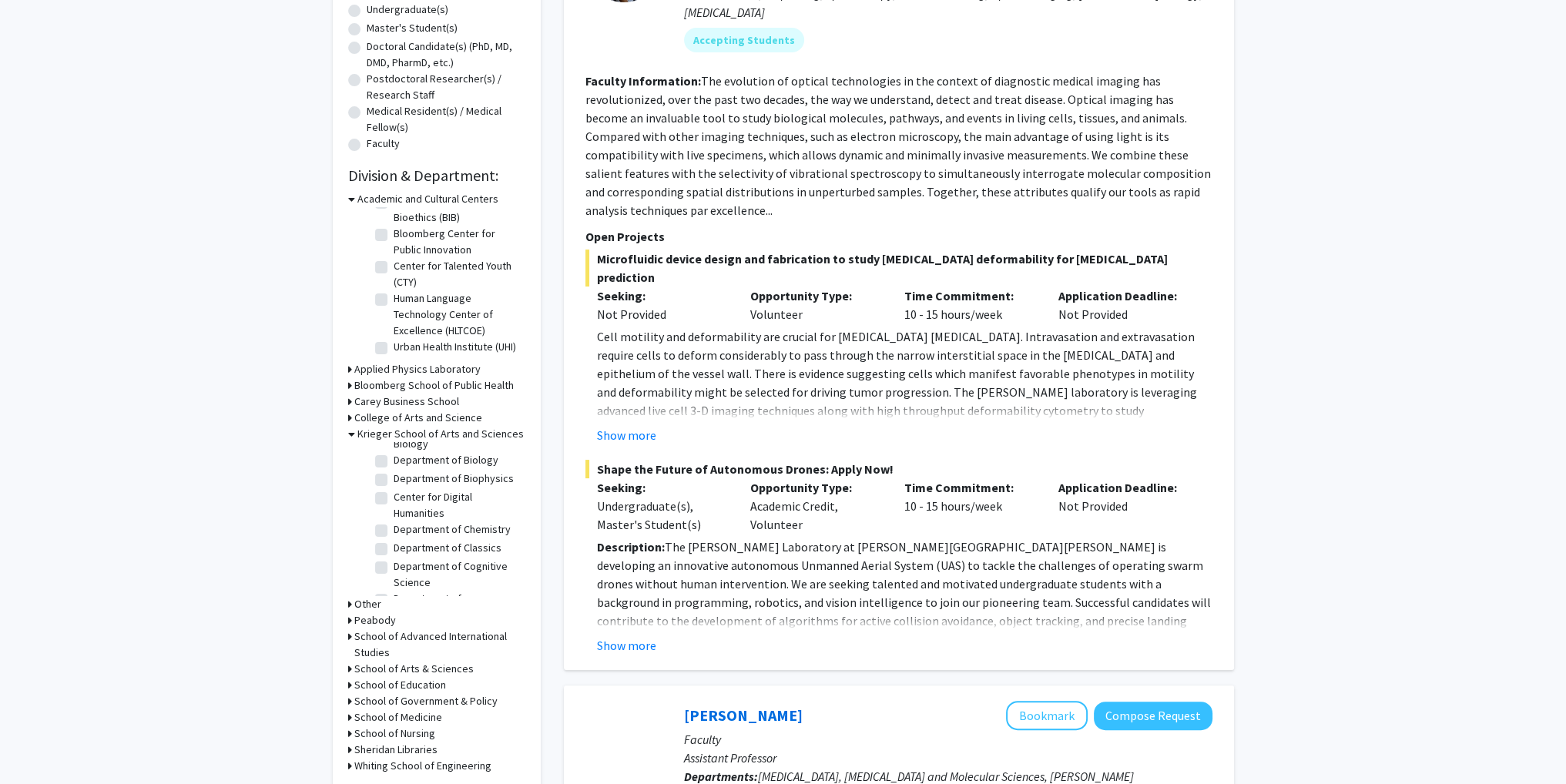
click at [470, 468] on label "Department of Biology" at bounding box center [445, 460] width 105 height 17
click at [404, 462] on input "Department of Biology" at bounding box center [398, 457] width 10 height 10
checkbox input "true"
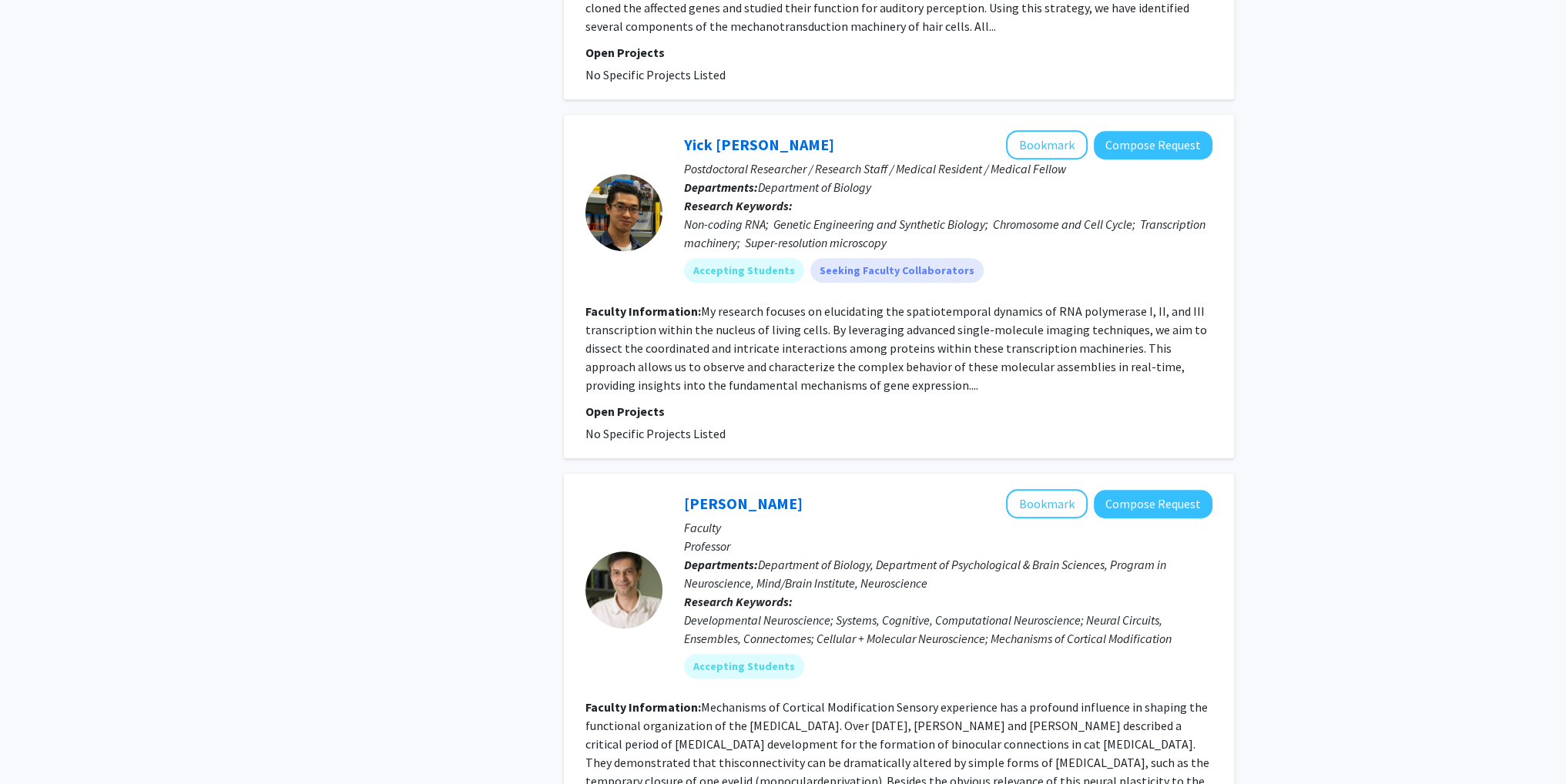
scroll to position [1540, 0]
